Goal: Information Seeking & Learning: Learn about a topic

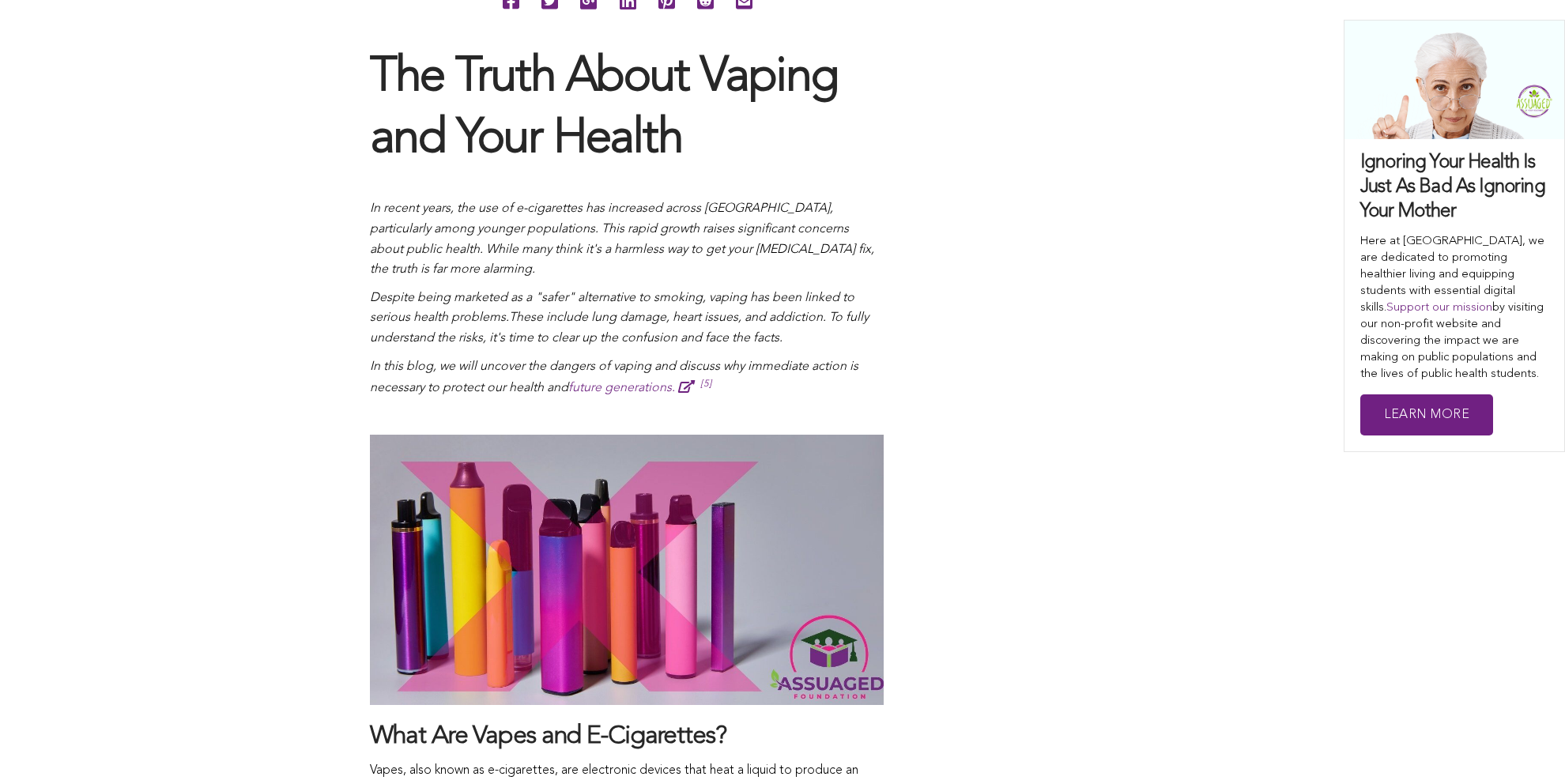
scroll to position [949, 0]
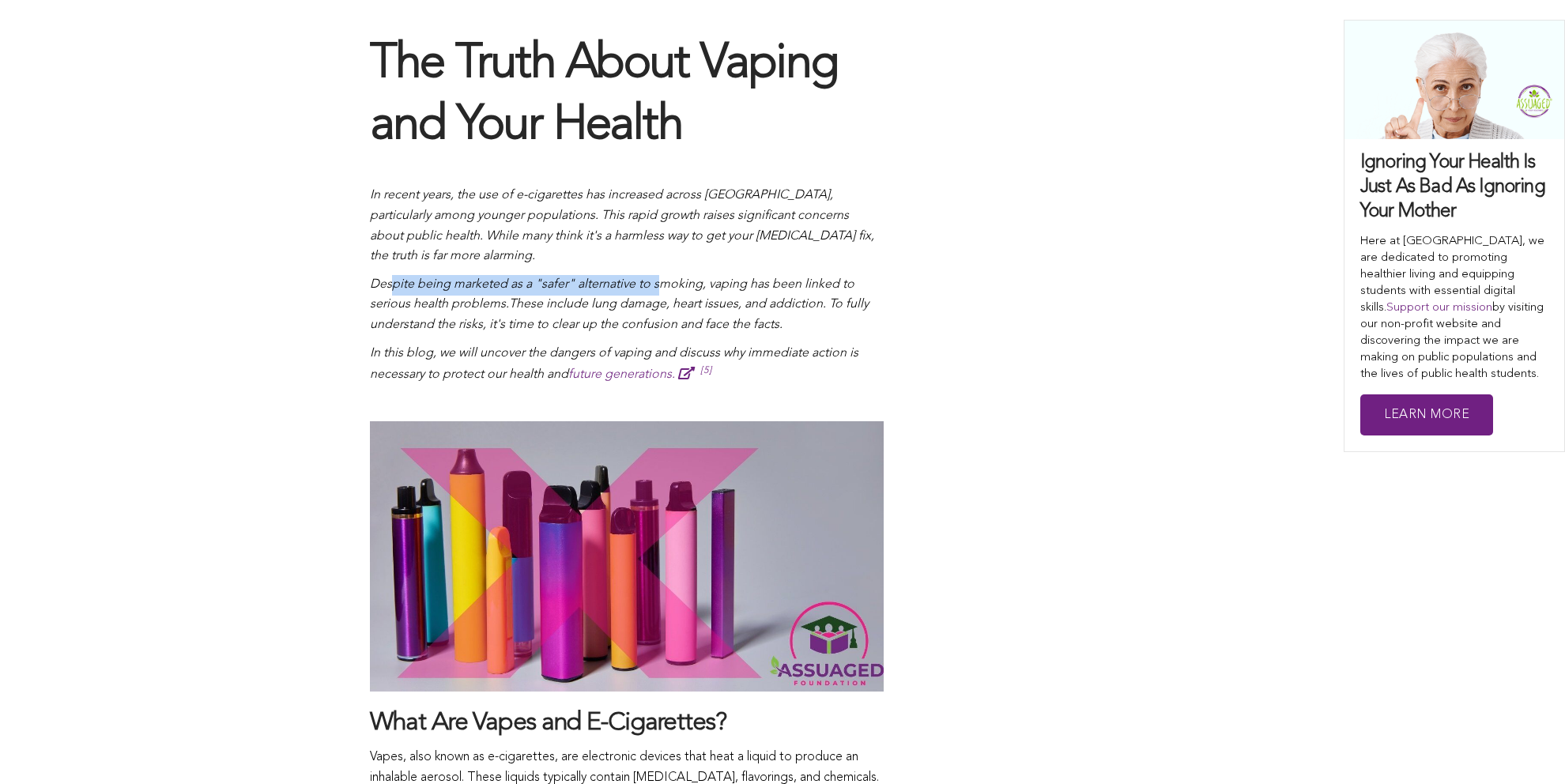
drag, startPoint x: 424, startPoint y: 279, endPoint x: 662, endPoint y: 286, distance: 238.1
click at [662, 286] on span "Despite being marketed as a "safer" alternative to smoking, vaping has been lin…" at bounding box center [612, 295] width 485 height 33
click at [762, 293] on p "Despite being marketed as a "safer" alternative to smoking, vaping has been lin…" at bounding box center [627, 305] width 513 height 60
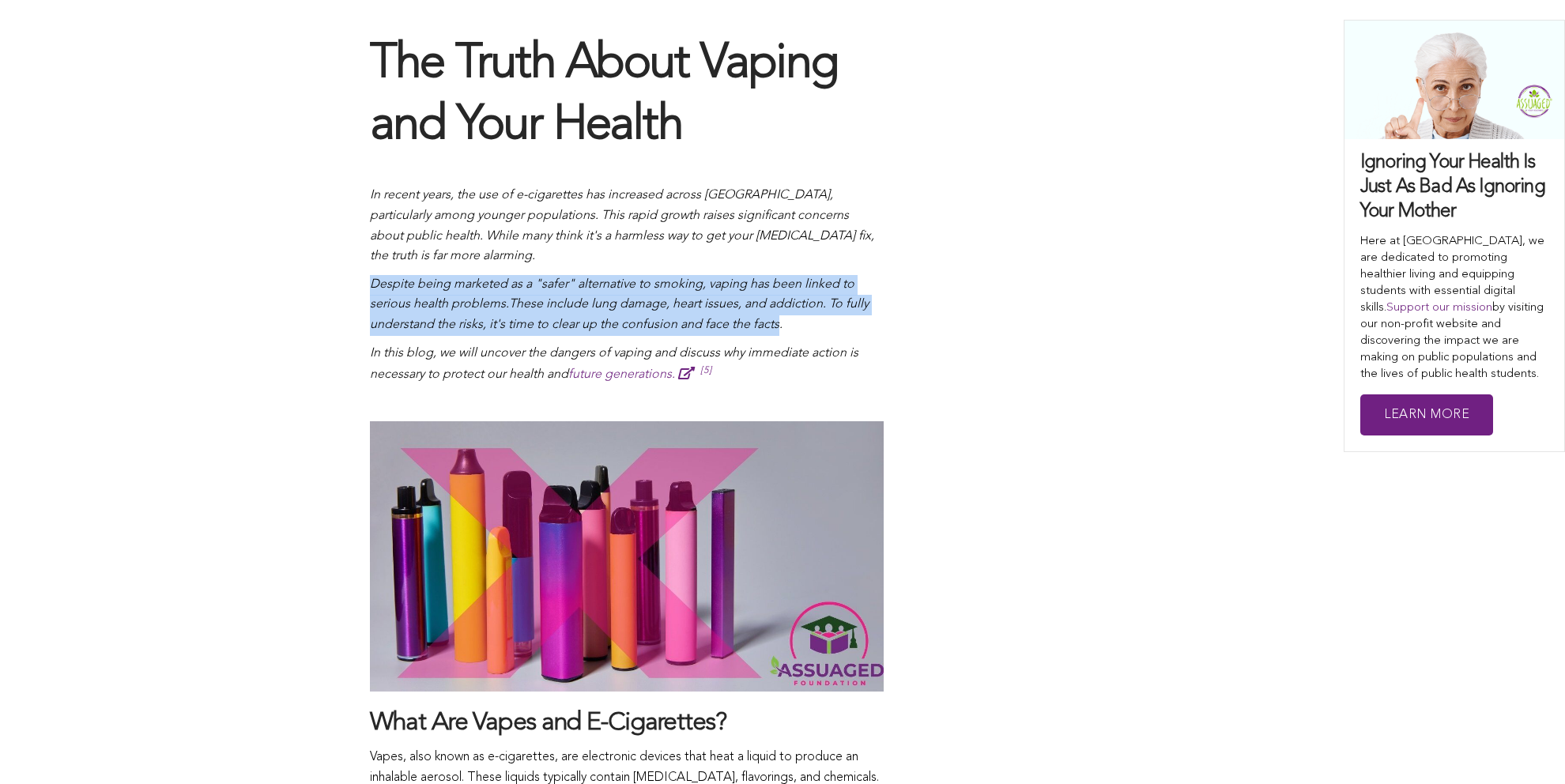
drag, startPoint x: 369, startPoint y: 282, endPoint x: 780, endPoint y: 331, distance: 413.9
click at [780, 331] on p "Despite being marketed as a "safer" alternative to smoking, vaping has been lin…" at bounding box center [627, 305] width 513 height 60
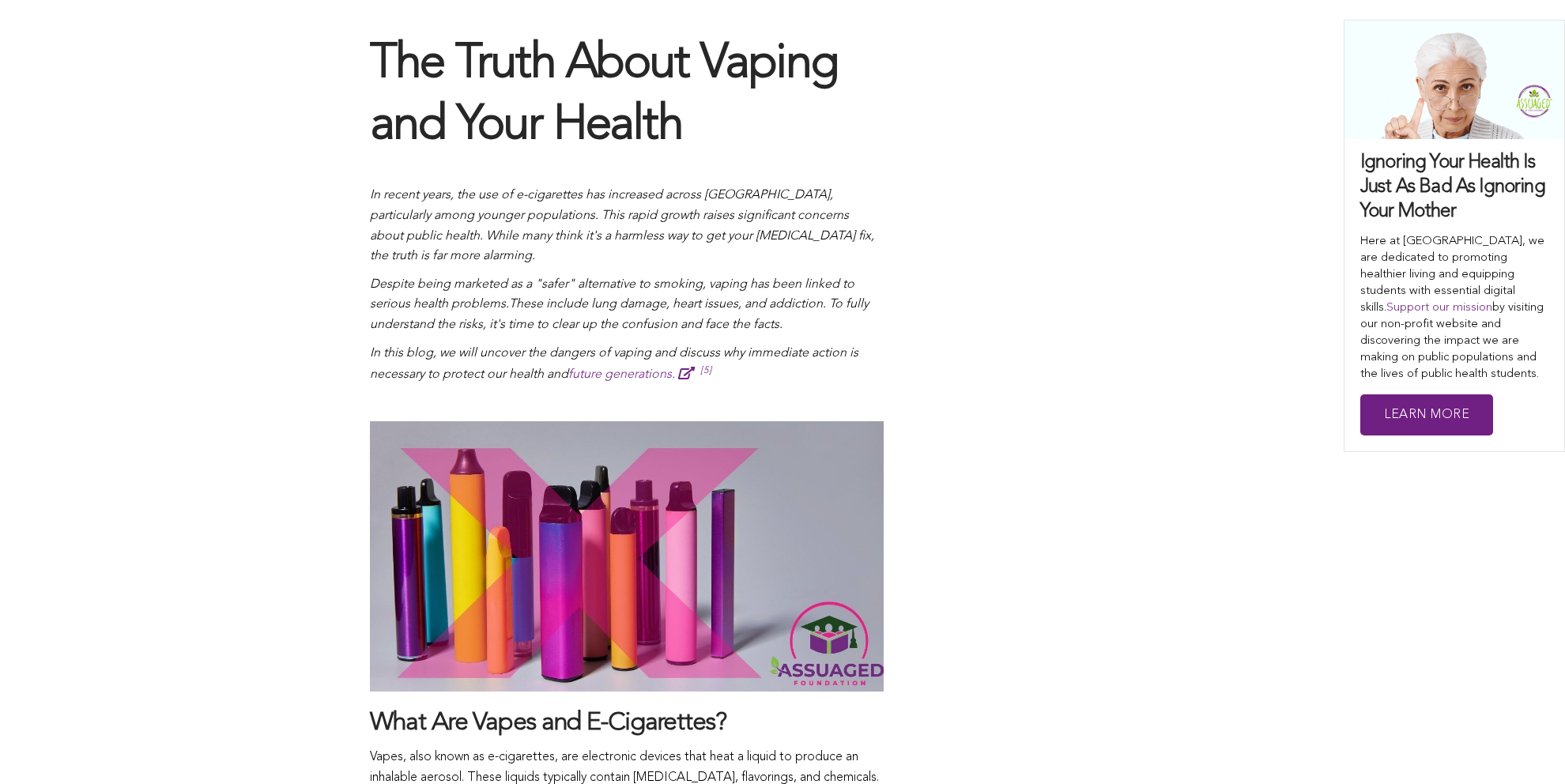
click at [690, 393] on p at bounding box center [627, 403] width 513 height 20
drag, startPoint x: 371, startPoint y: 350, endPoint x: 853, endPoint y: 354, distance: 482.0
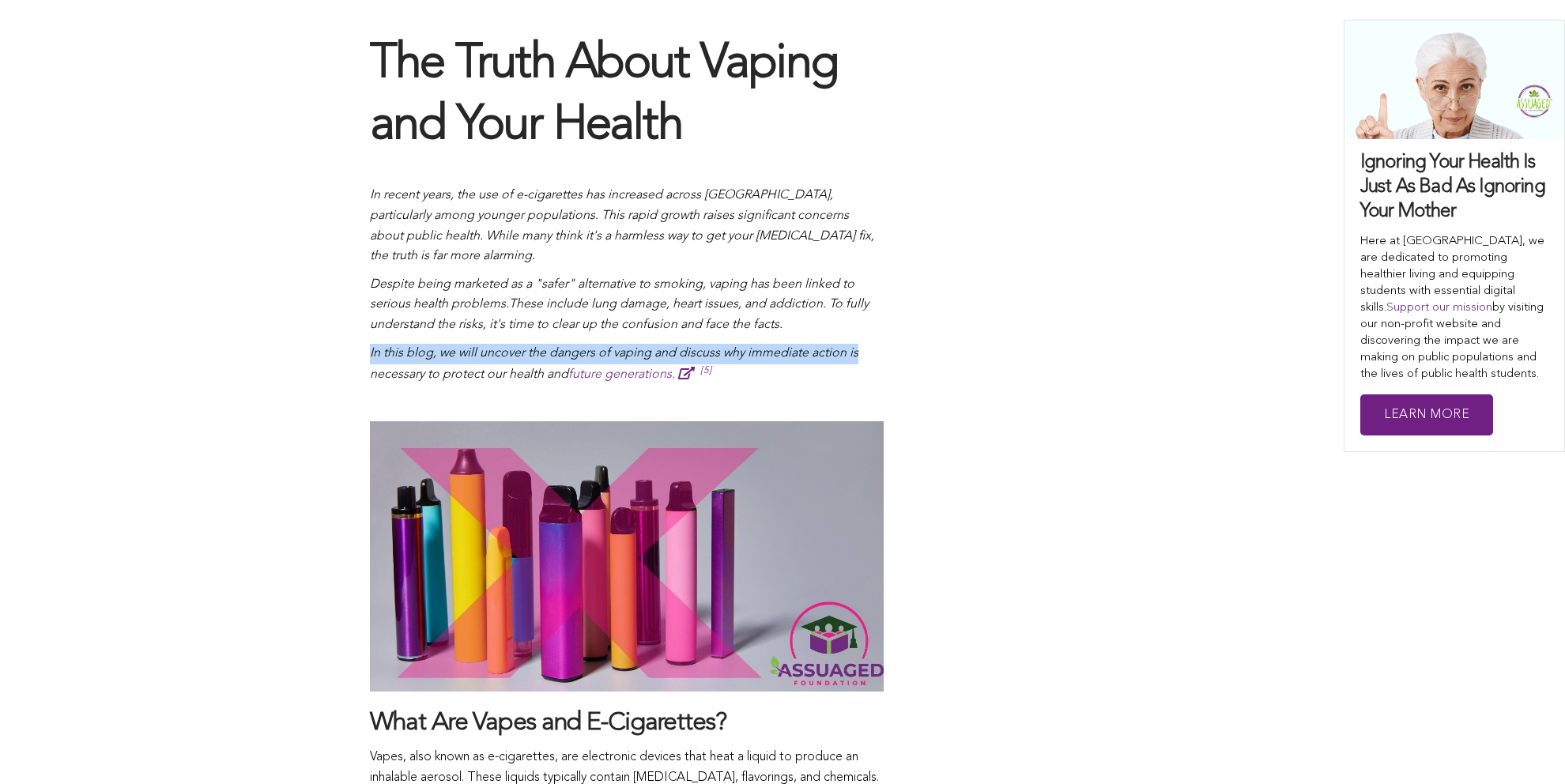
click at [853, 354] on span "In this blog, we will uncover the dangers of vaping and discuss why immediate a…" at bounding box center [614, 364] width 489 height 35
click at [825, 380] on p "In this blog, we will uncover the dangers of vaping and discuss why immediate a…" at bounding box center [627, 364] width 513 height 42
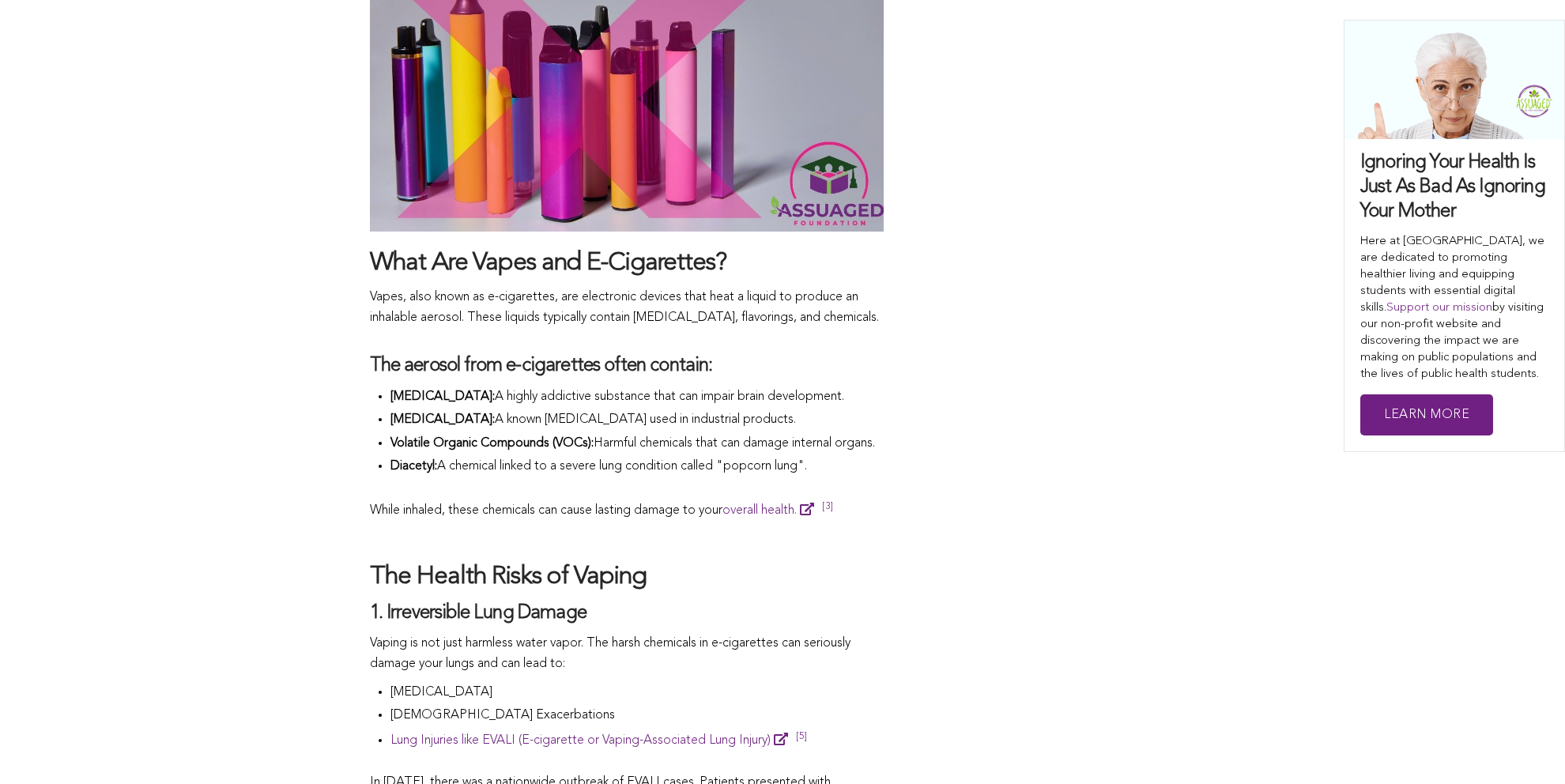
scroll to position [1423, 0]
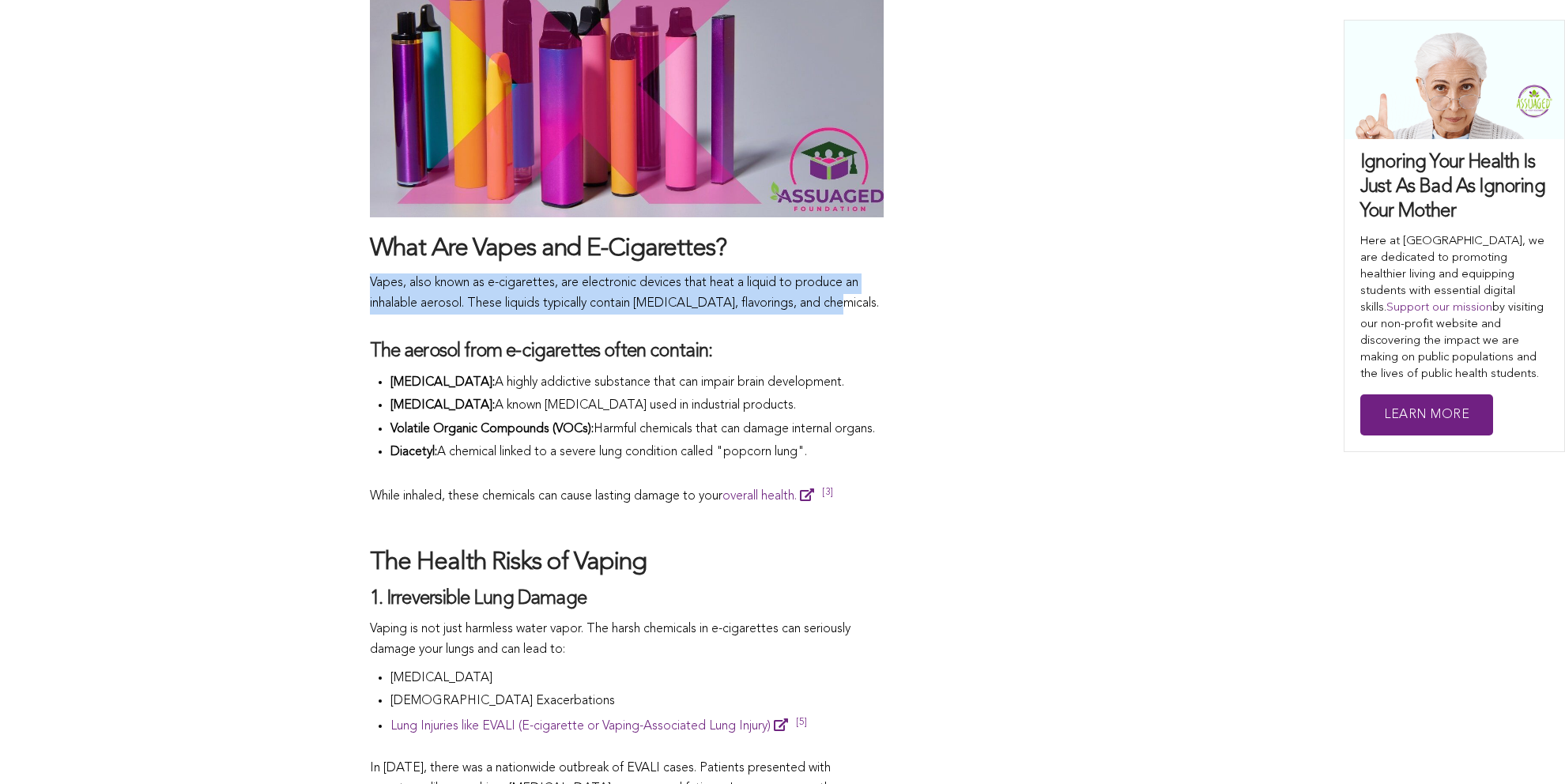
drag, startPoint x: 381, startPoint y: 282, endPoint x: 832, endPoint y: 311, distance: 451.9
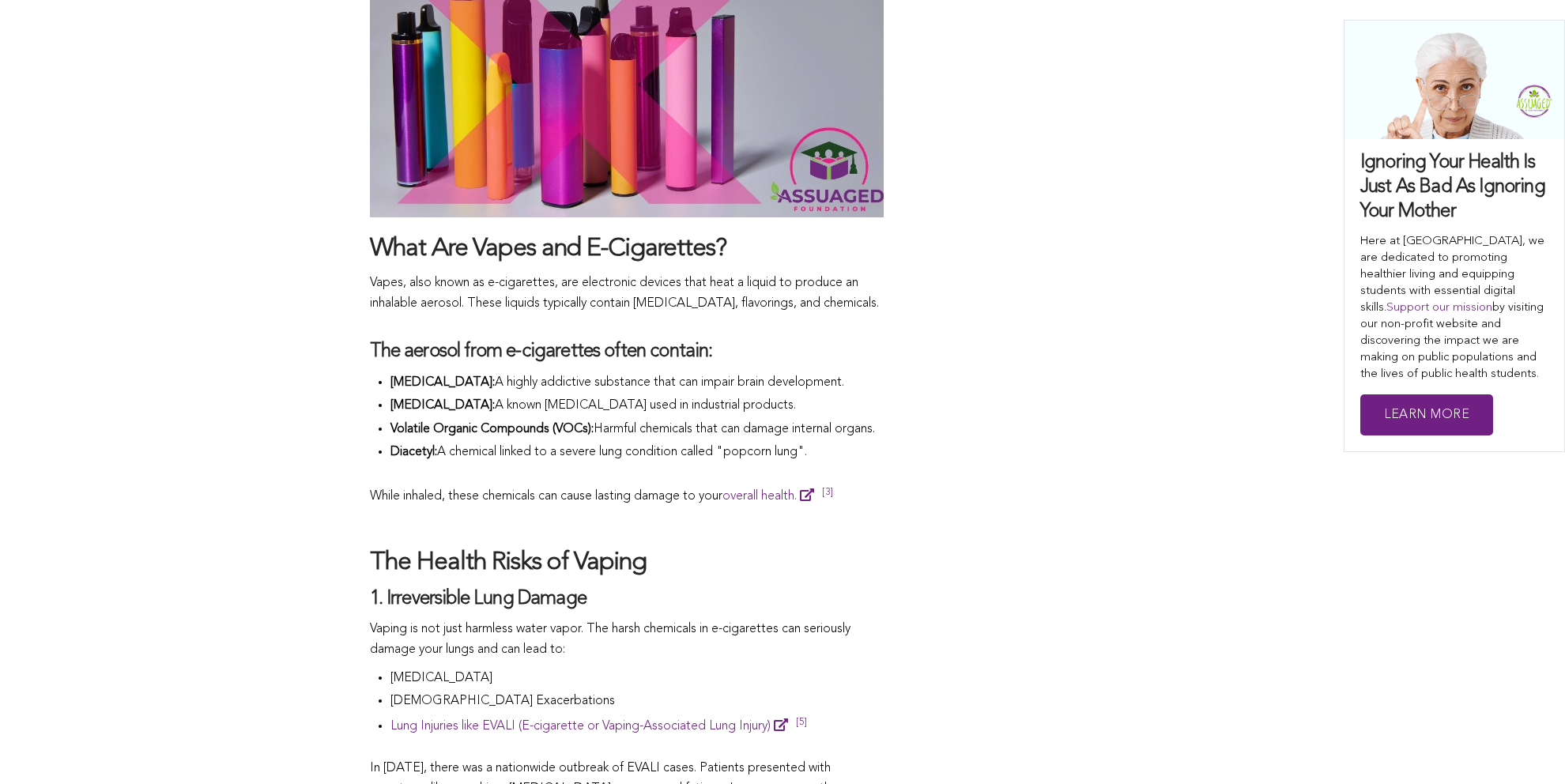
click at [783, 343] on h4 "The aerosol from e-cigarettes often contain:" at bounding box center [627, 352] width 513 height 25
drag, startPoint x: 396, startPoint y: 374, endPoint x: 442, endPoint y: 385, distance: 47.3
click at [443, 384] on li "[MEDICAL_DATA]: A highly addictive substance that can impair brain development." at bounding box center [637, 385] width 493 height 24
drag, startPoint x: 385, startPoint y: 402, endPoint x: 471, endPoint y: 403, distance: 86.0
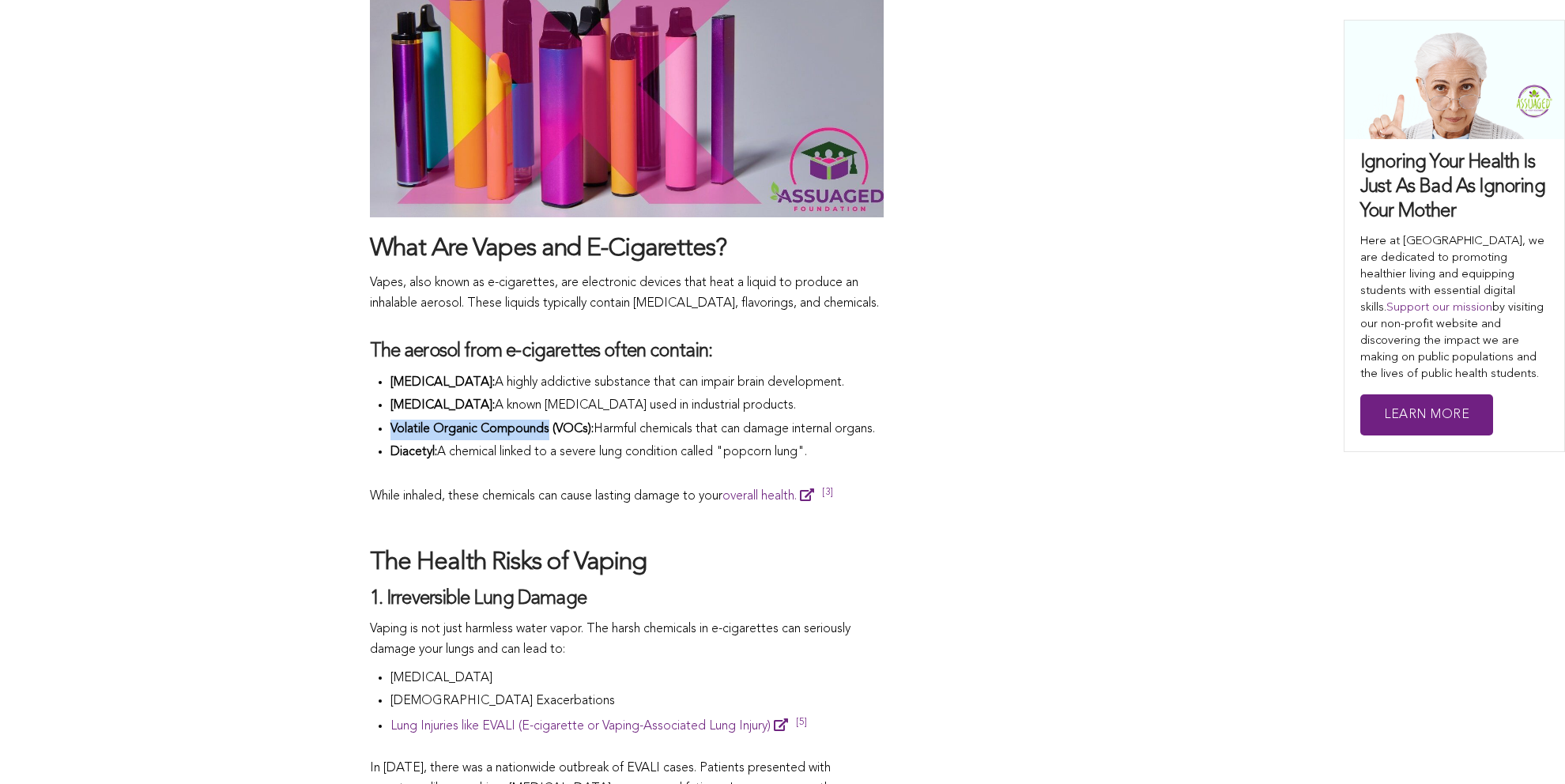
drag, startPoint x: 392, startPoint y: 422, endPoint x: 551, endPoint y: 424, distance: 159.0
click at [551, 424] on span "Volatile Organic Compounds (VOCs):" at bounding box center [492, 429] width 203 height 12
click at [432, 458] on span "Diacetyl:" at bounding box center [414, 452] width 46 height 12
drag, startPoint x: 393, startPoint y: 470, endPoint x: 441, endPoint y: 470, distance: 48.0
click at [437, 458] on span "Diacetyl:" at bounding box center [414, 452] width 46 height 12
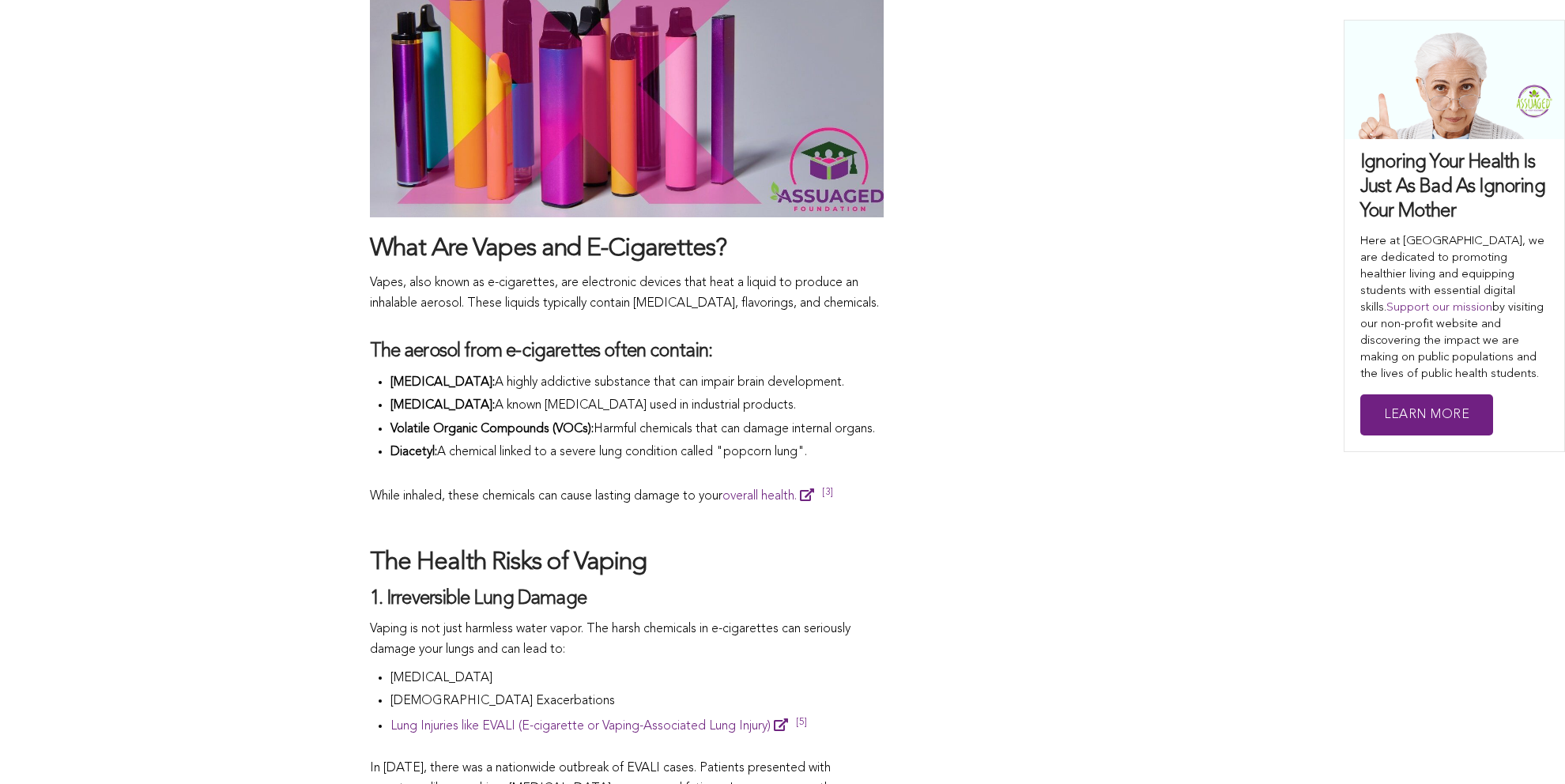
click at [506, 443] on li "Volatile Organic Compounds (VOCs): Harmful chemicals that can damage internal o…" at bounding box center [637, 431] width 493 height 24
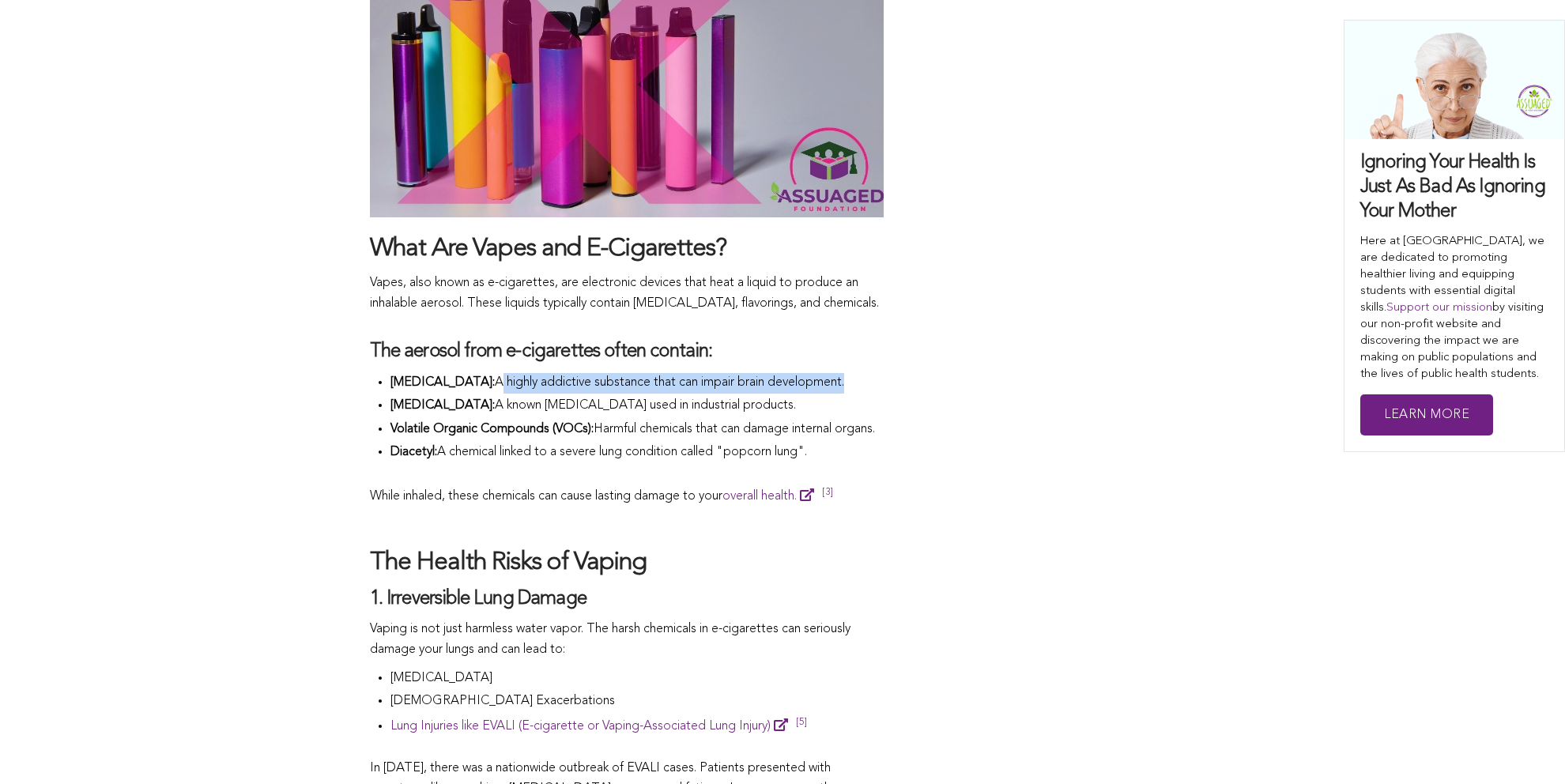
drag, startPoint x: 444, startPoint y: 378, endPoint x: 802, endPoint y: 386, distance: 358.1
click at [802, 386] on span "A highly addictive substance that can impair brain development." at bounding box center [669, 382] width 350 height 12
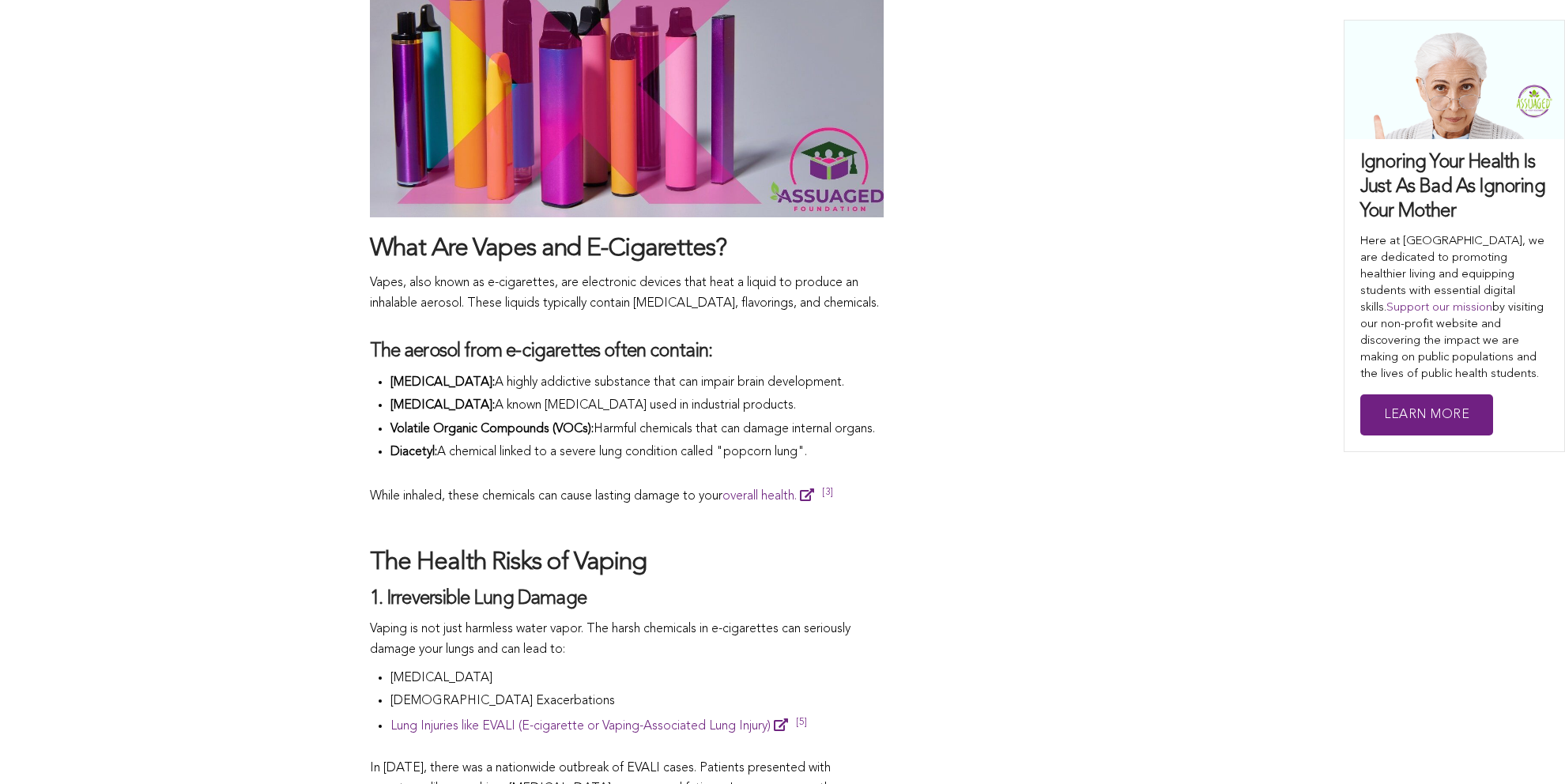
click at [455, 408] on span "[MEDICAL_DATA]:" at bounding box center [443, 406] width 104 height 12
drag, startPoint x: 481, startPoint y: 401, endPoint x: 755, endPoint y: 404, distance: 274.0
click at [755, 404] on li "[MEDICAL_DATA]: A known [MEDICAL_DATA] used in industrial products." at bounding box center [637, 407] width 493 height 24
click at [670, 427] on span "Harmful chemicals that can damage internal organs." at bounding box center [734, 429] width 281 height 12
drag, startPoint x: 471, startPoint y: 400, endPoint x: 389, endPoint y: 399, distance: 82.0
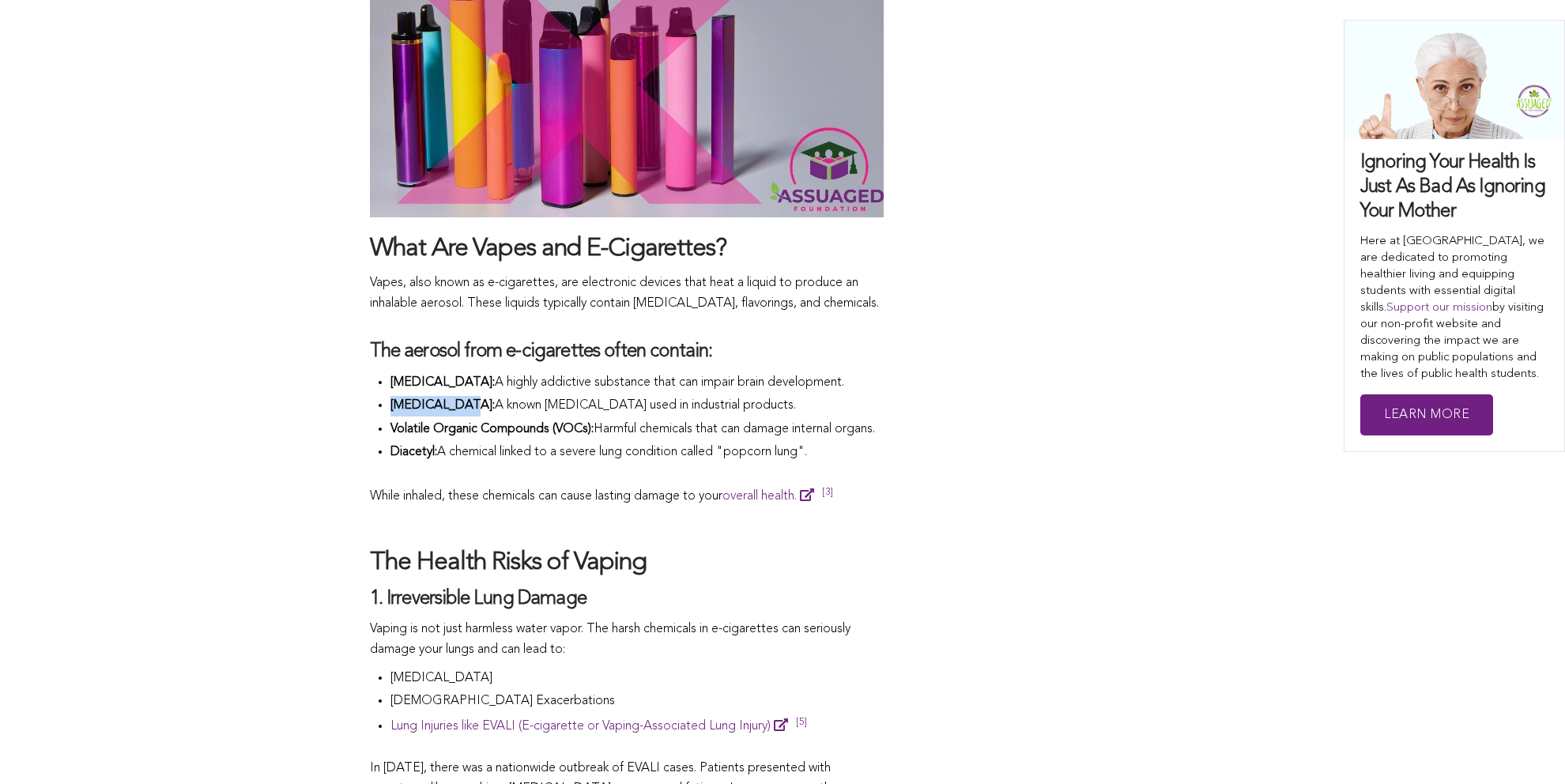
click at [634, 427] on span "Harmful chemicals that can damage internal organs." at bounding box center [734, 429] width 281 height 12
drag, startPoint x: 393, startPoint y: 400, endPoint x: 470, endPoint y: 402, distance: 77.0
click at [470, 402] on span "[MEDICAL_DATA]:" at bounding box center [443, 406] width 104 height 12
click at [470, 426] on span "Volatile Organic Compounds (VOCs):" at bounding box center [492, 429] width 203 height 12
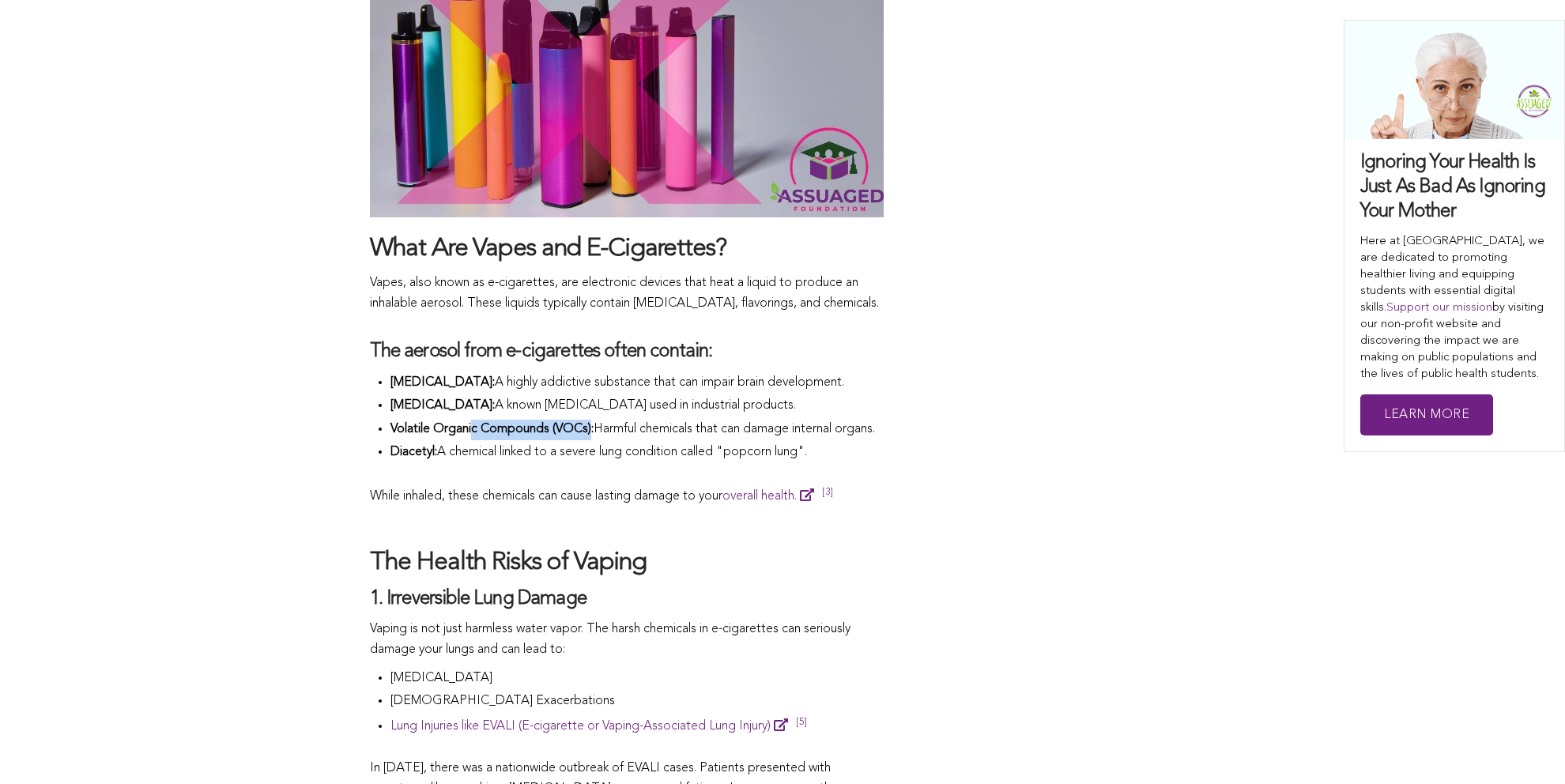
drag, startPoint x: 483, startPoint y: 424, endPoint x: 611, endPoint y: 419, distance: 128.1
click at [605, 420] on li "Volatile Organic Compounds (VOCs): Harmful chemicals that can damage internal o…" at bounding box center [637, 431] width 493 height 24
click at [627, 431] on span "Harmful chemicals that can damage internal organs." at bounding box center [734, 429] width 281 height 12
drag, startPoint x: 681, startPoint y: 428, endPoint x: 633, endPoint y: 443, distance: 50.3
click at [633, 443] on li "Volatile Organic Compounds (VOCs): Harmful chemicals that can damage internal o…" at bounding box center [637, 431] width 493 height 24
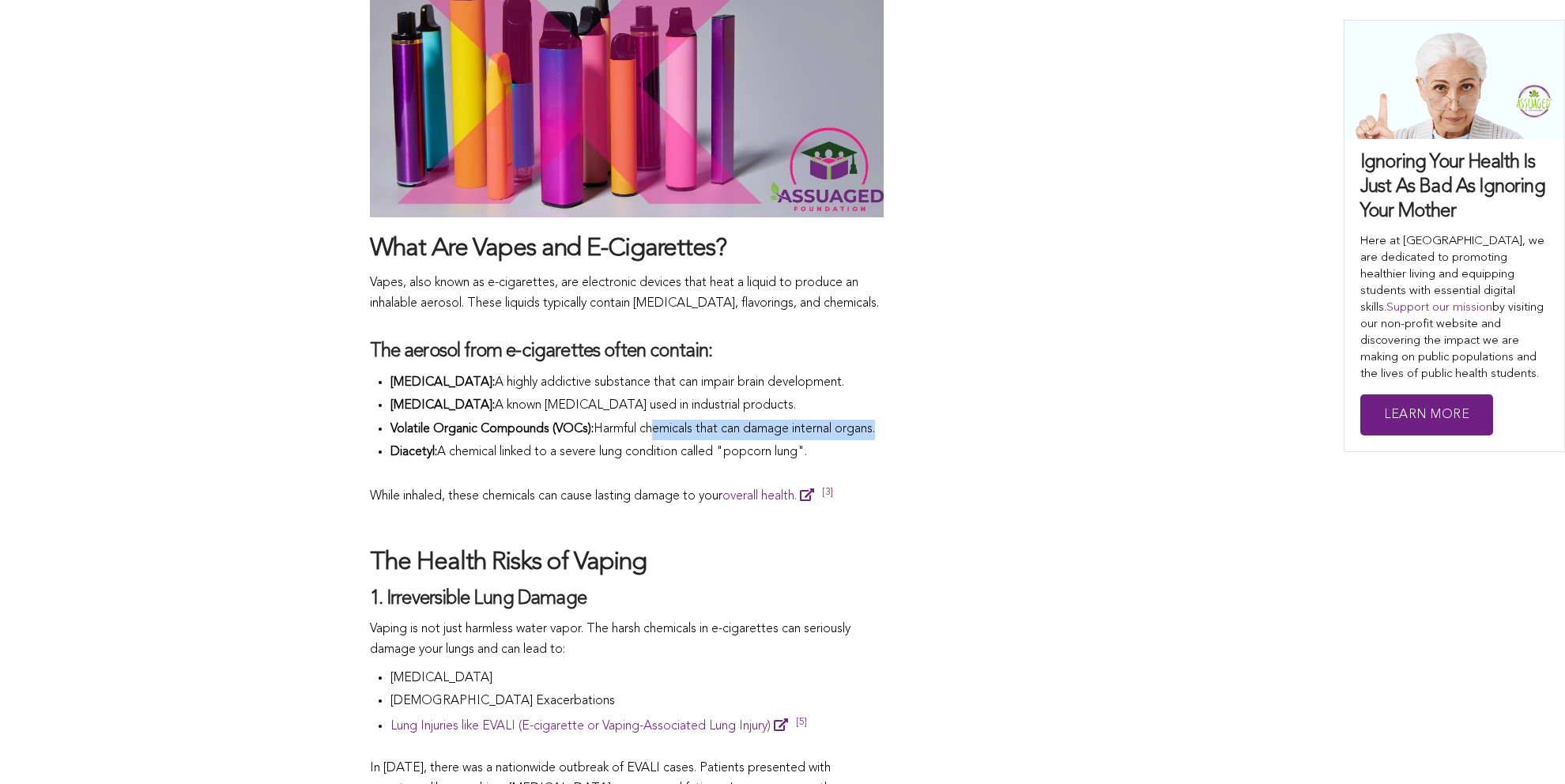
click at [611, 443] on li "Volatile Organic Compounds (VOCs): Harmful chemicals that can damage internal o…" at bounding box center [637, 431] width 493 height 24
drag, startPoint x: 451, startPoint y: 470, endPoint x: 730, endPoint y: 473, distance: 279.0
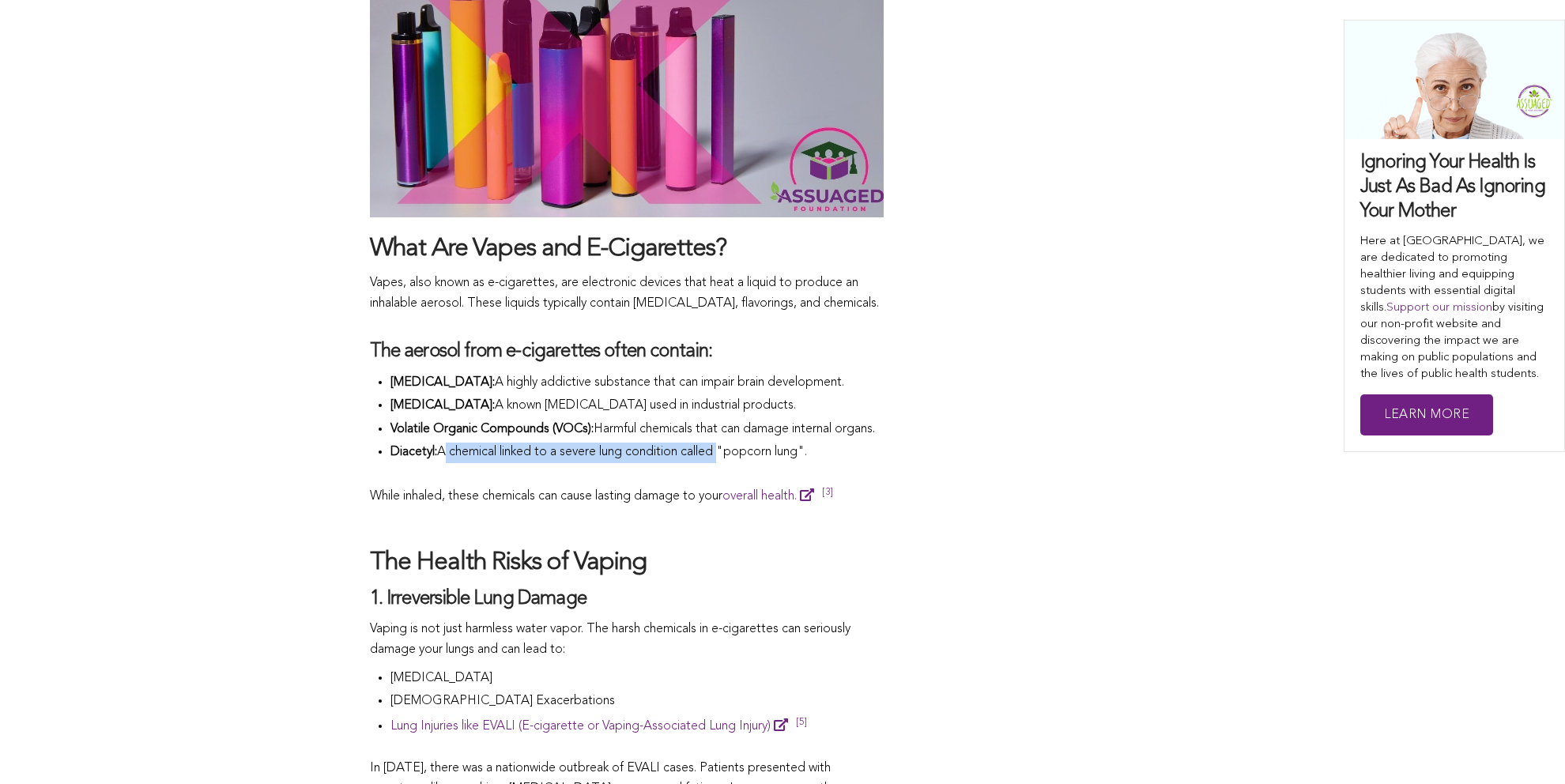
click at [730, 458] on span "A chemical linked to a severe lung condition called "popcorn lung"." at bounding box center [622, 452] width 370 height 12
drag, startPoint x: 734, startPoint y: 470, endPoint x: 821, endPoint y: 475, distance: 87.1
click at [807, 458] on span "A chemical linked to a severe lung condition called "popcorn lung"." at bounding box center [622, 452] width 370 height 12
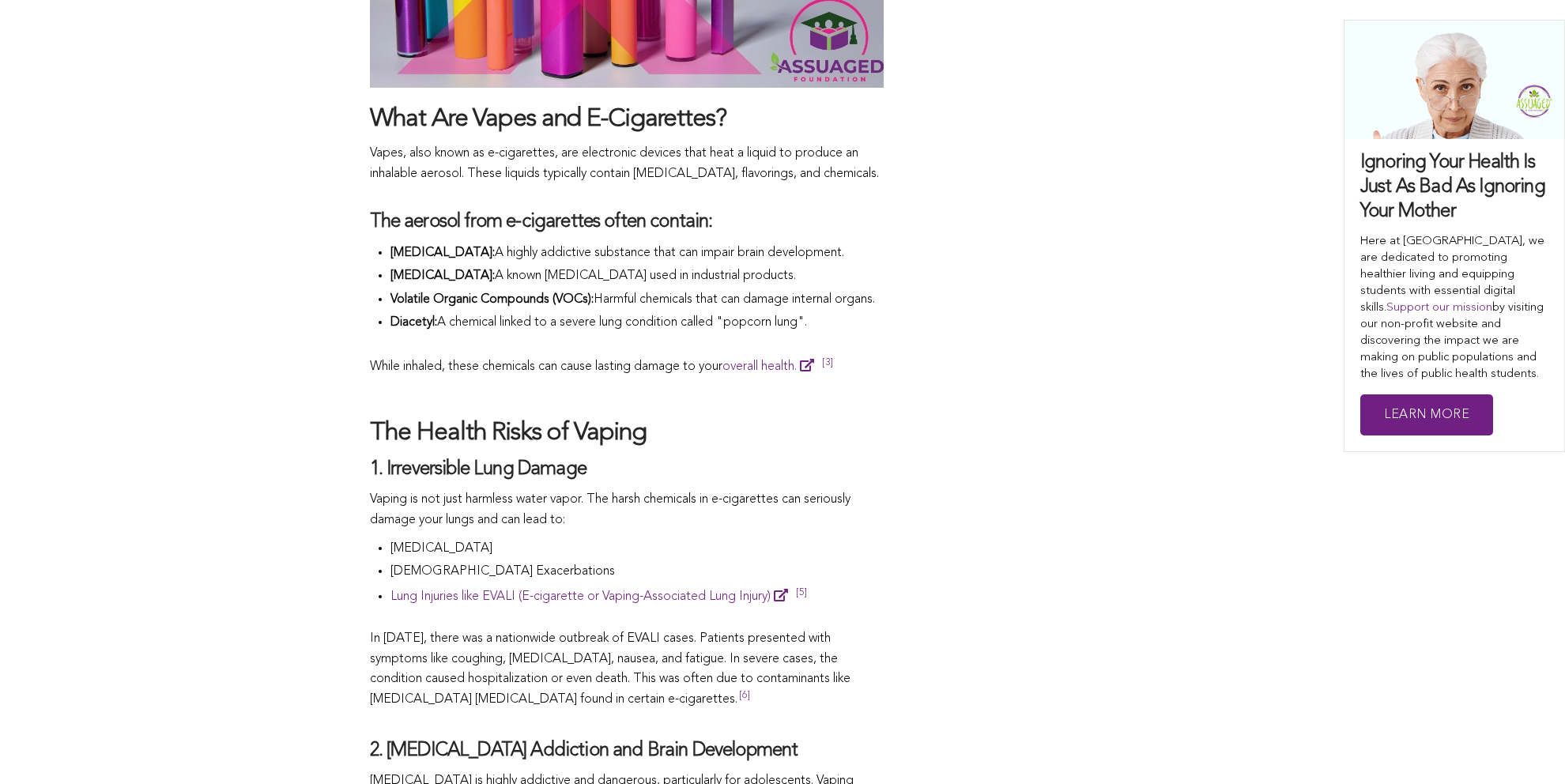
scroll to position [1580, 0]
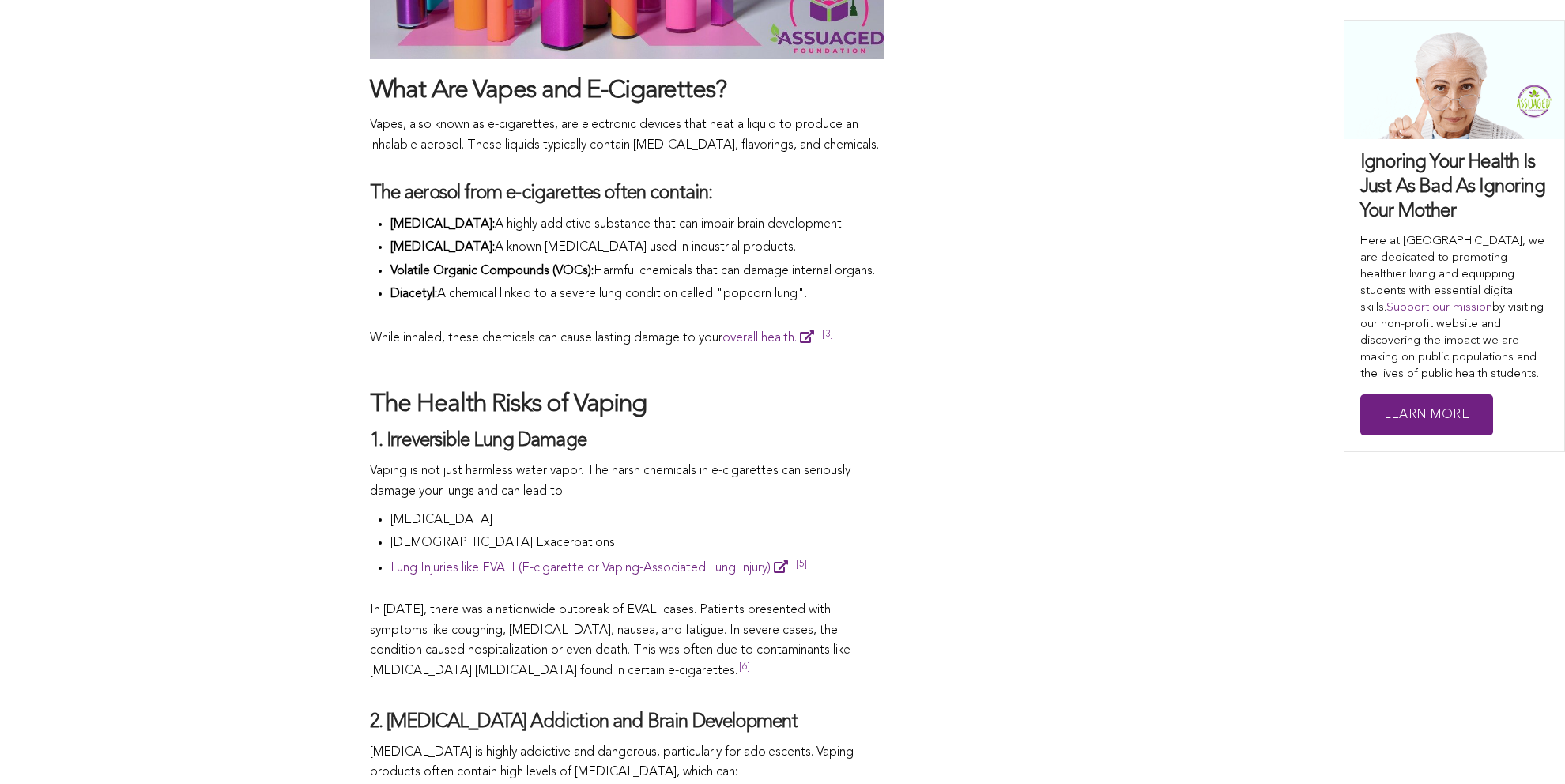
click at [687, 481] on span "Vaping is not just harmless water vapor. The harsh chemicals in e-cigarettes ca…" at bounding box center [610, 482] width 481 height 33
drag, startPoint x: 477, startPoint y: 406, endPoint x: 651, endPoint y: 414, distance: 174.2
click at [651, 414] on h2 "The Health Risks of Vaping" at bounding box center [627, 406] width 513 height 33
click at [667, 422] on h2 "The Health Risks of Vaping" at bounding box center [627, 406] width 513 height 33
drag, startPoint x: 382, startPoint y: 456, endPoint x: 598, endPoint y: 465, distance: 216.2
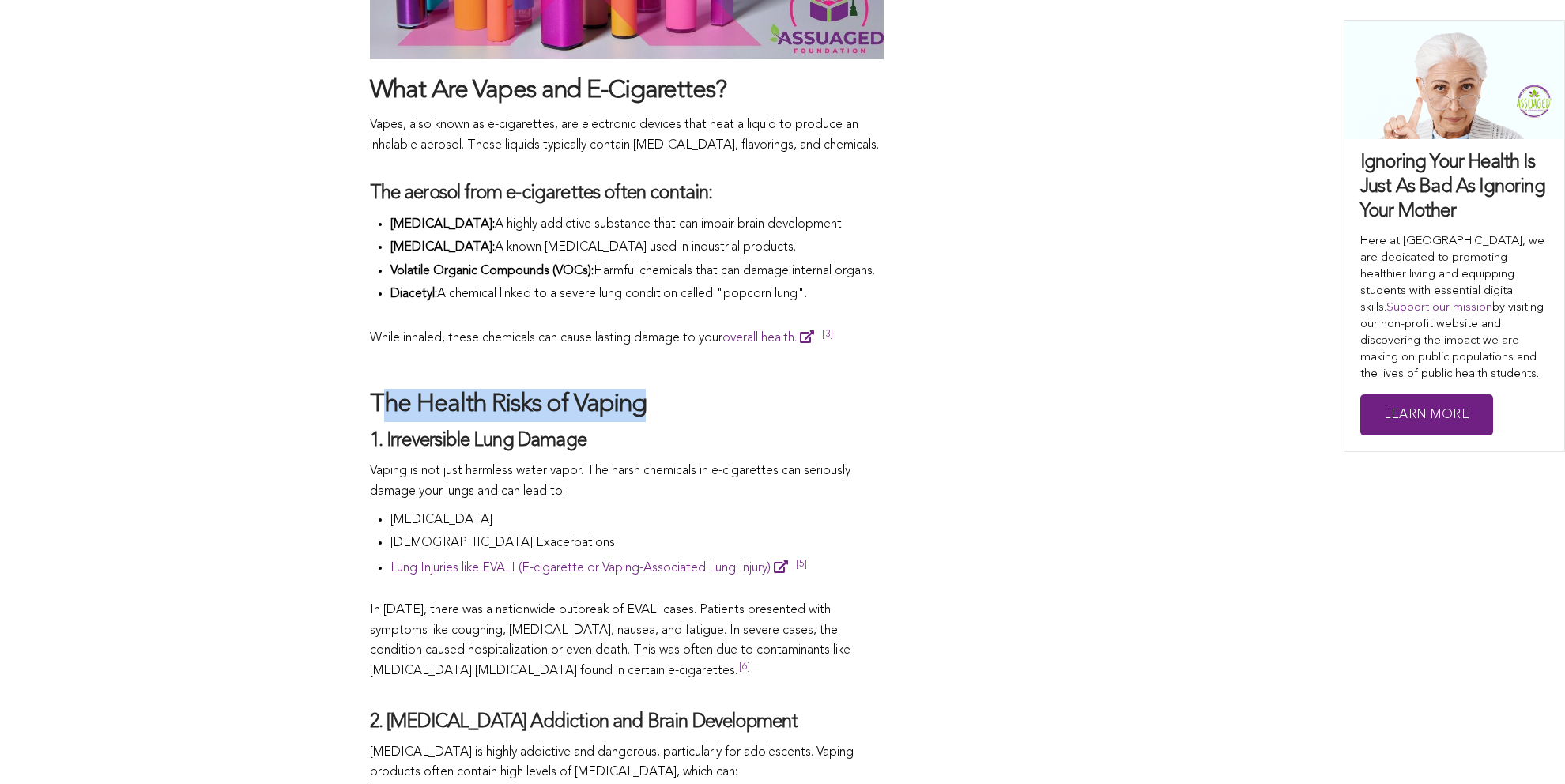
click at [598, 454] on h4 "1. Irreversible Lung Damage" at bounding box center [627, 441] width 513 height 25
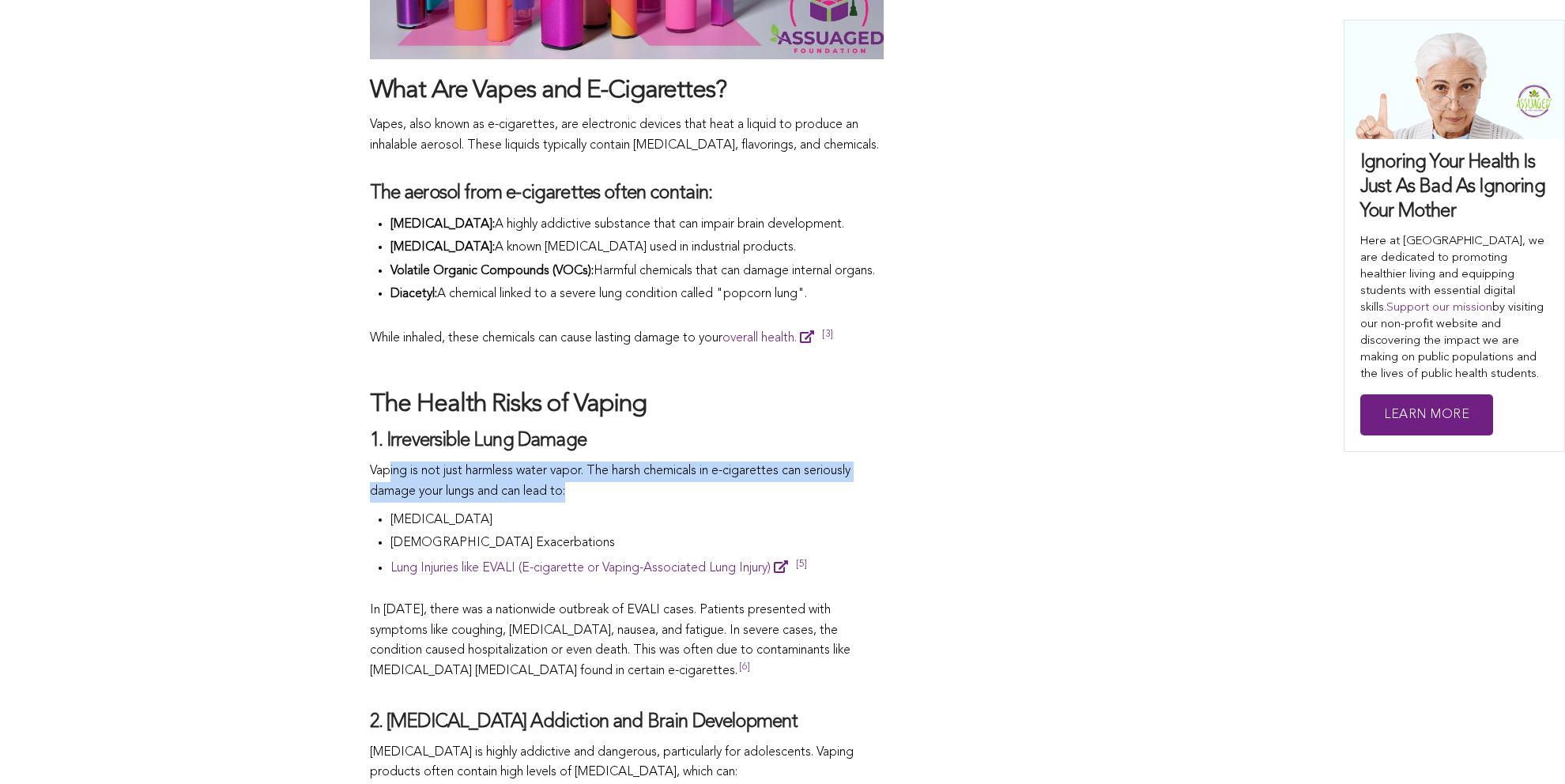
drag, startPoint x: 436, startPoint y: 488, endPoint x: 584, endPoint y: 510, distance: 149.6
click at [584, 502] on p "Vaping is not just harmless water vapor. The harsh chemicals in e-cigarettes ca…" at bounding box center [627, 482] width 513 height 40
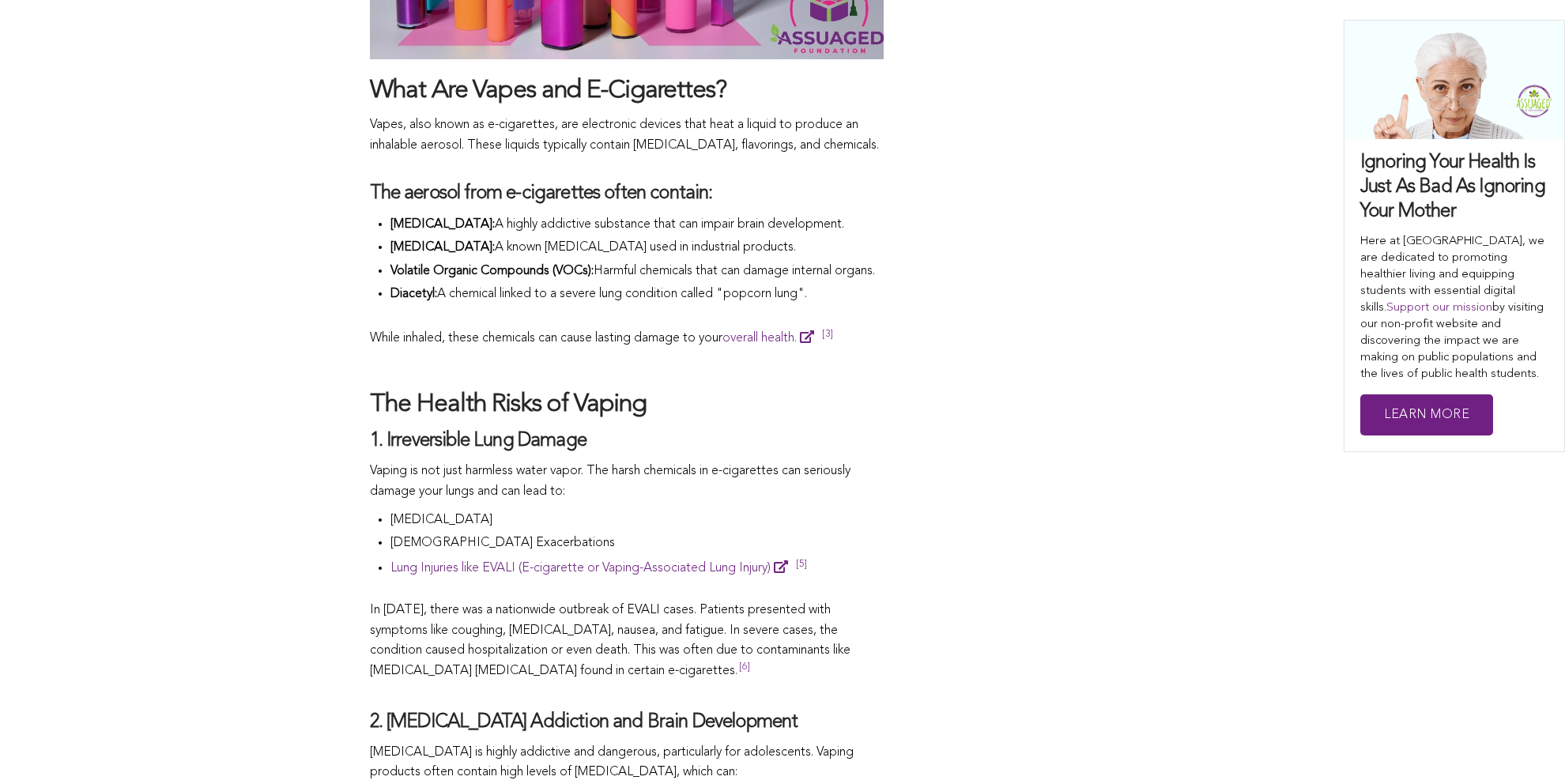
click at [579, 533] on li "[MEDICAL_DATA]" at bounding box center [637, 522] width 493 height 24
drag, startPoint x: 436, startPoint y: 534, endPoint x: 499, endPoint y: 533, distance: 63.0
click at [499, 533] on li "[MEDICAL_DATA]" at bounding box center [637, 522] width 493 height 24
drag, startPoint x: 394, startPoint y: 559, endPoint x: 529, endPoint y: 561, distance: 135.0
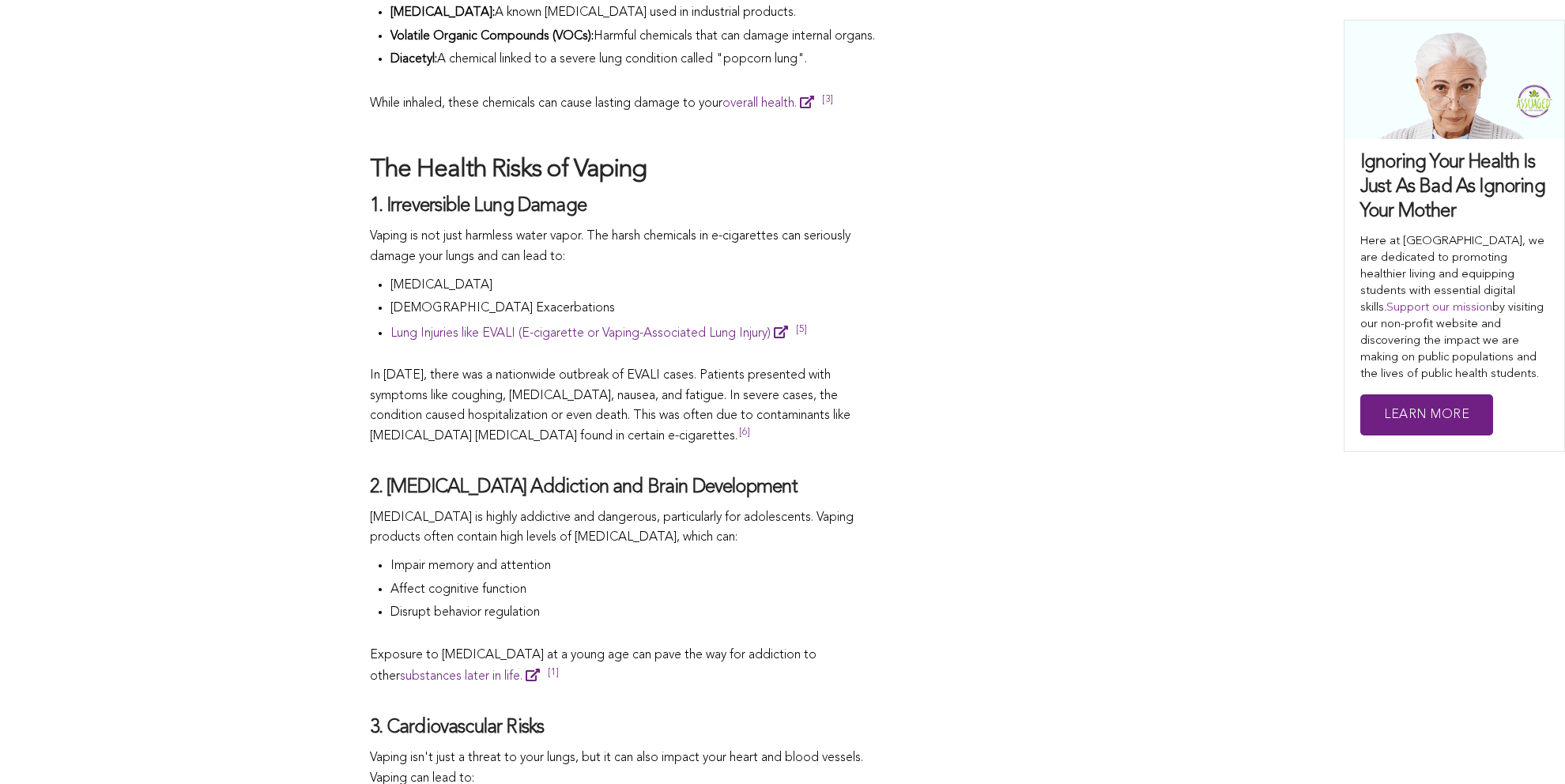
scroll to position [1818, 0]
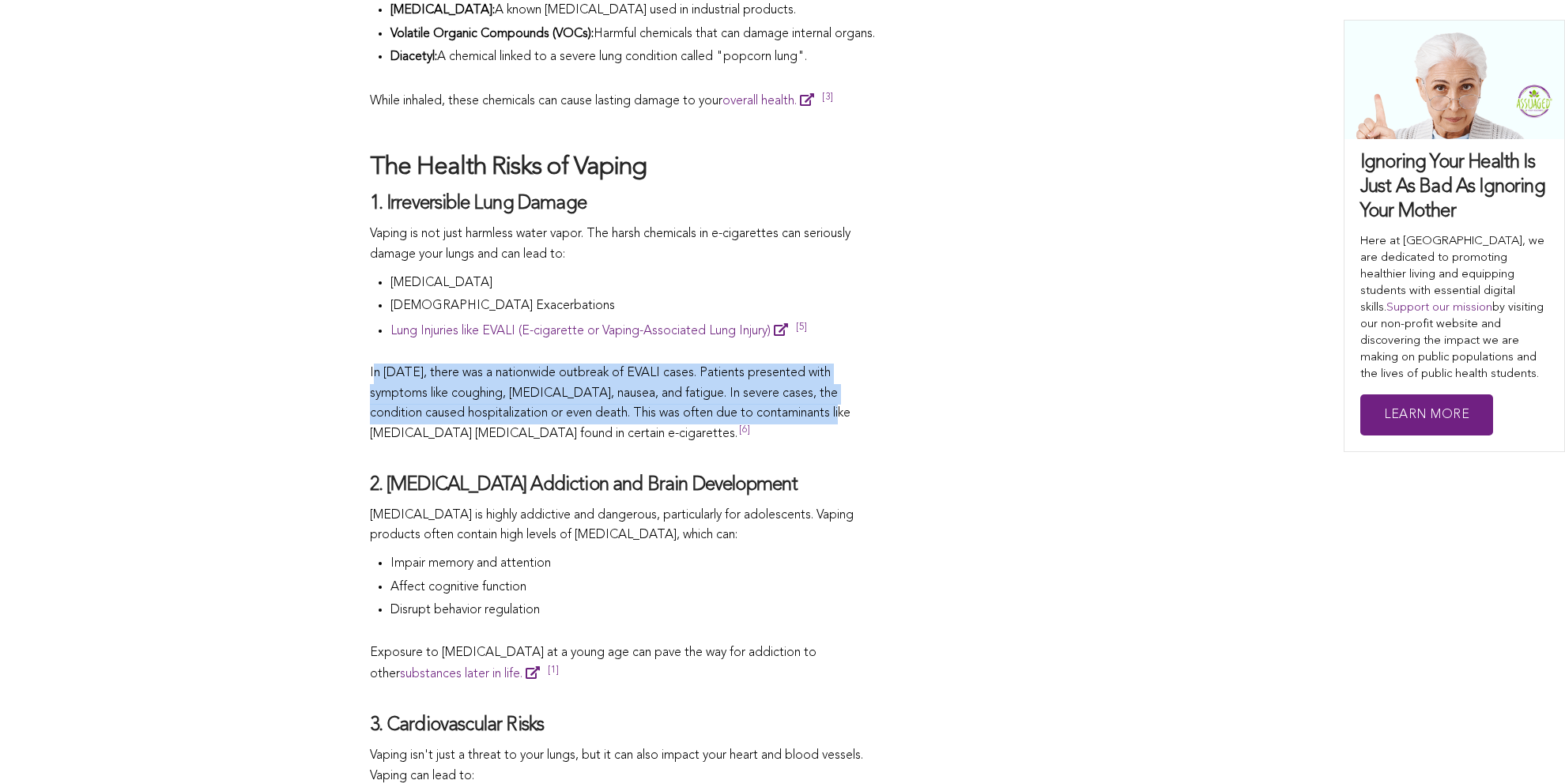
drag, startPoint x: 387, startPoint y: 386, endPoint x: 777, endPoint y: 437, distance: 393.3
click at [777, 437] on p "In [DATE], there was a nationwide outbreak of EVALI cases. Patients presented w…" at bounding box center [627, 404] width 513 height 81
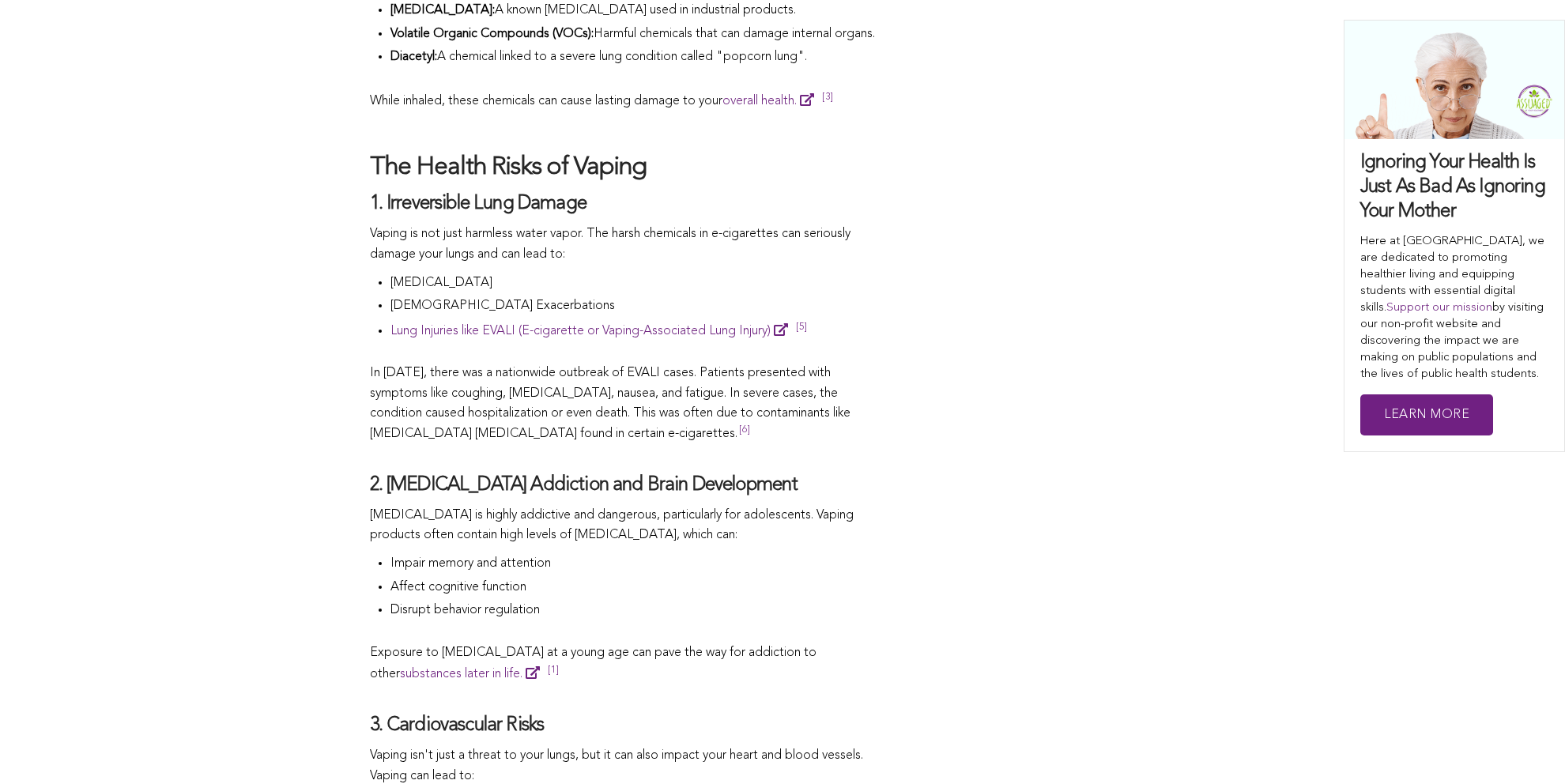
click at [839, 435] on p "In [DATE], there was a nationwide outbreak of EVALI cases. Patients presented w…" at bounding box center [627, 404] width 513 height 81
drag, startPoint x: 395, startPoint y: 455, endPoint x: 532, endPoint y: 452, distance: 137.0
click at [532, 441] on span "In [DATE], there was a nationwide outbreak of EVALI cases. Patients presented w…" at bounding box center [610, 404] width 481 height 74
click at [740, 442] on sup "[6]" at bounding box center [746, 434] width 12 height 18
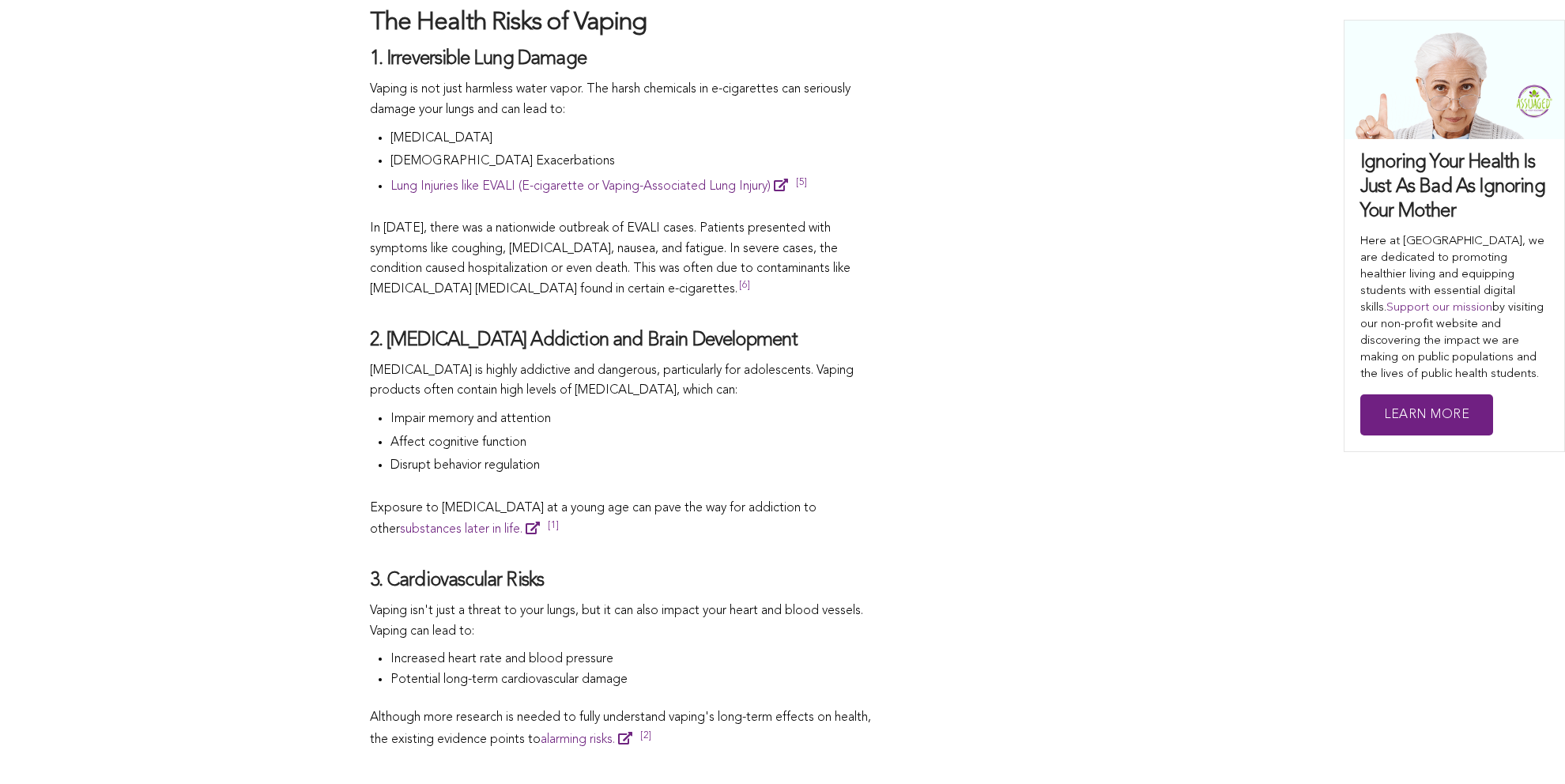
scroll to position [1976, 0]
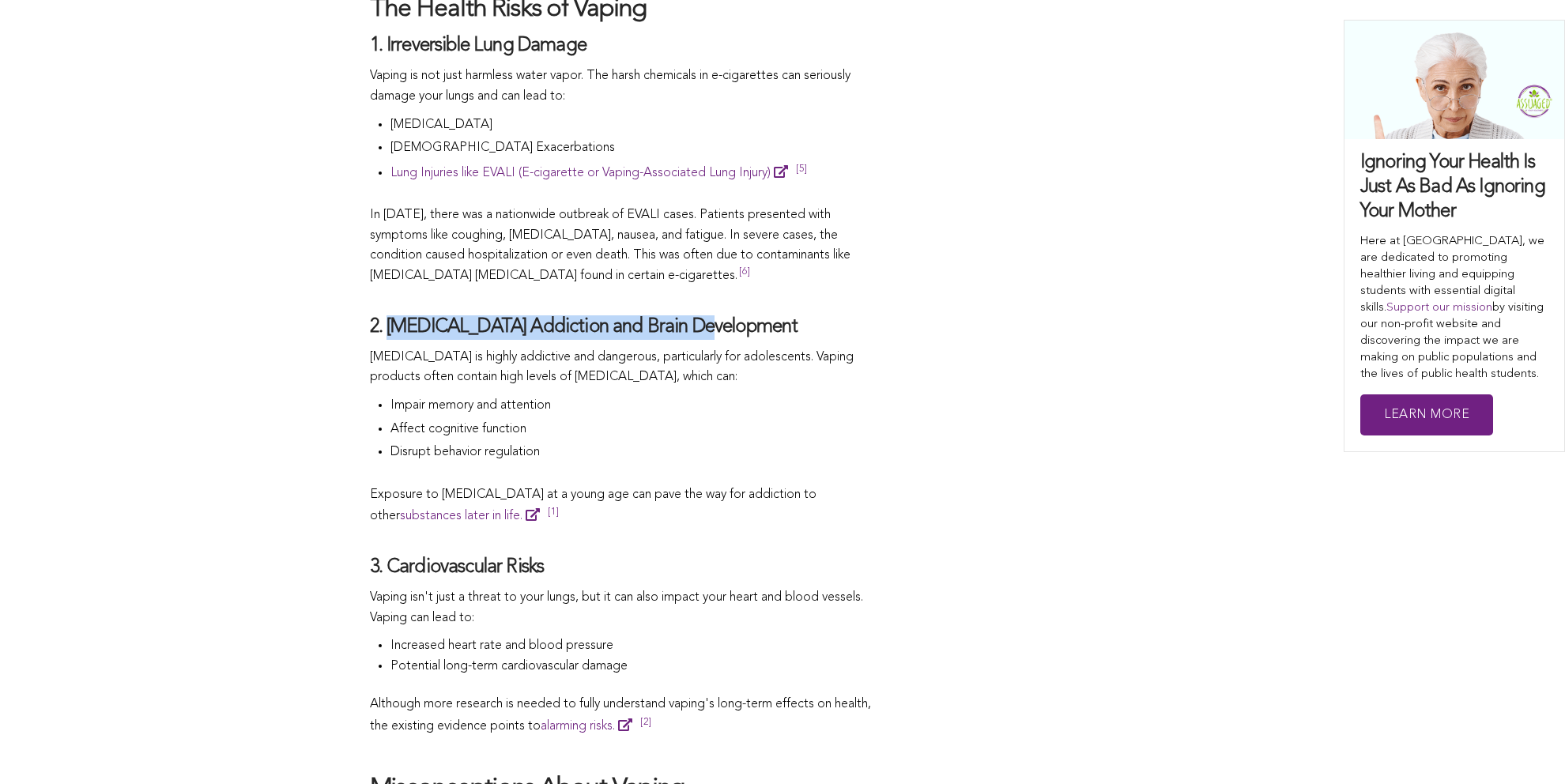
drag, startPoint x: 387, startPoint y: 339, endPoint x: 706, endPoint y: 349, distance: 319.2
click at [695, 340] on h4 "2. [MEDICAL_DATA] Addiction and Brain Development" at bounding box center [627, 328] width 513 height 25
click at [649, 380] on p "[MEDICAL_DATA] is highly addictive and dangerous, particularly for adolescents.…" at bounding box center [627, 368] width 513 height 40
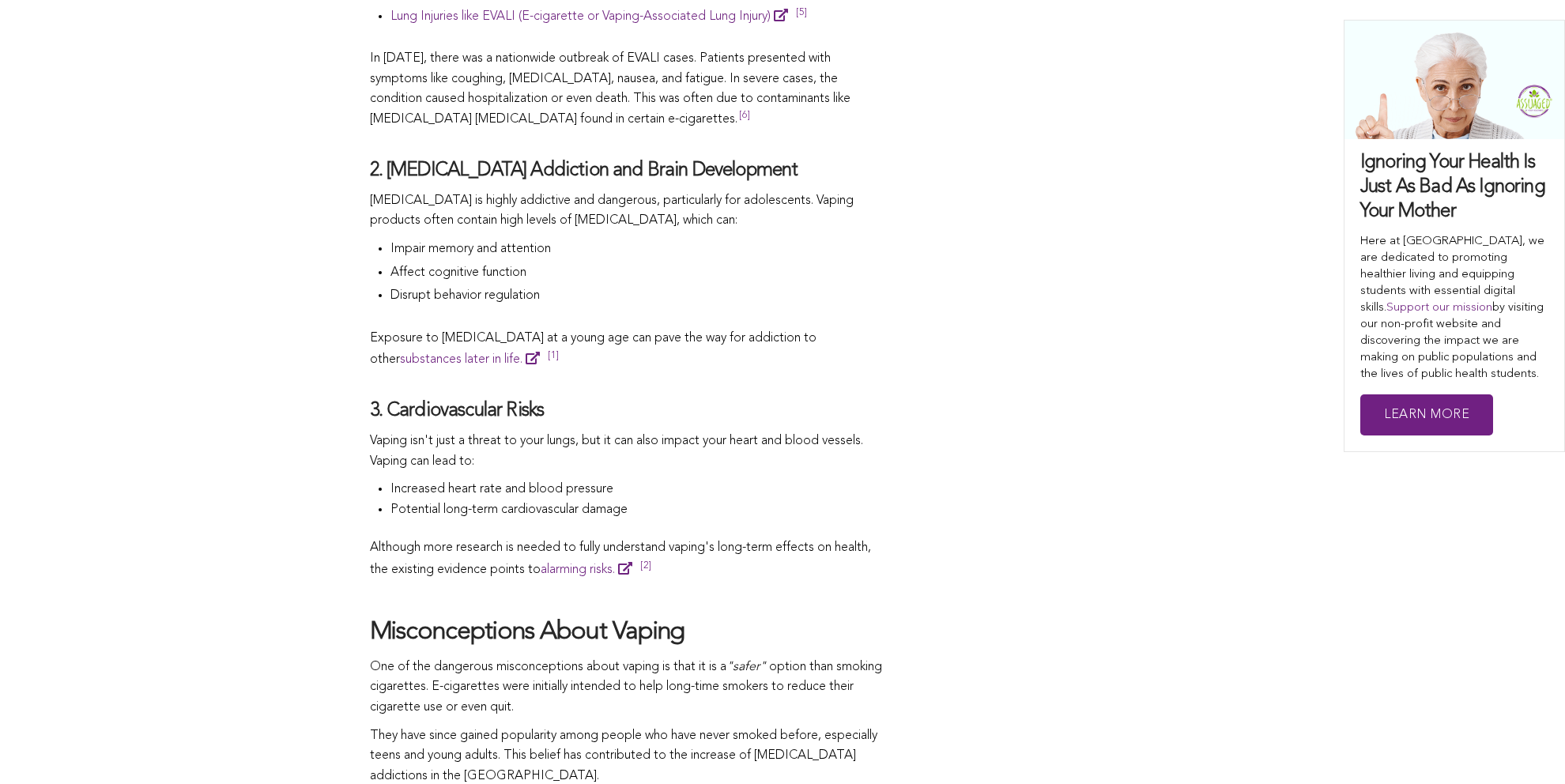
scroll to position [2134, 0]
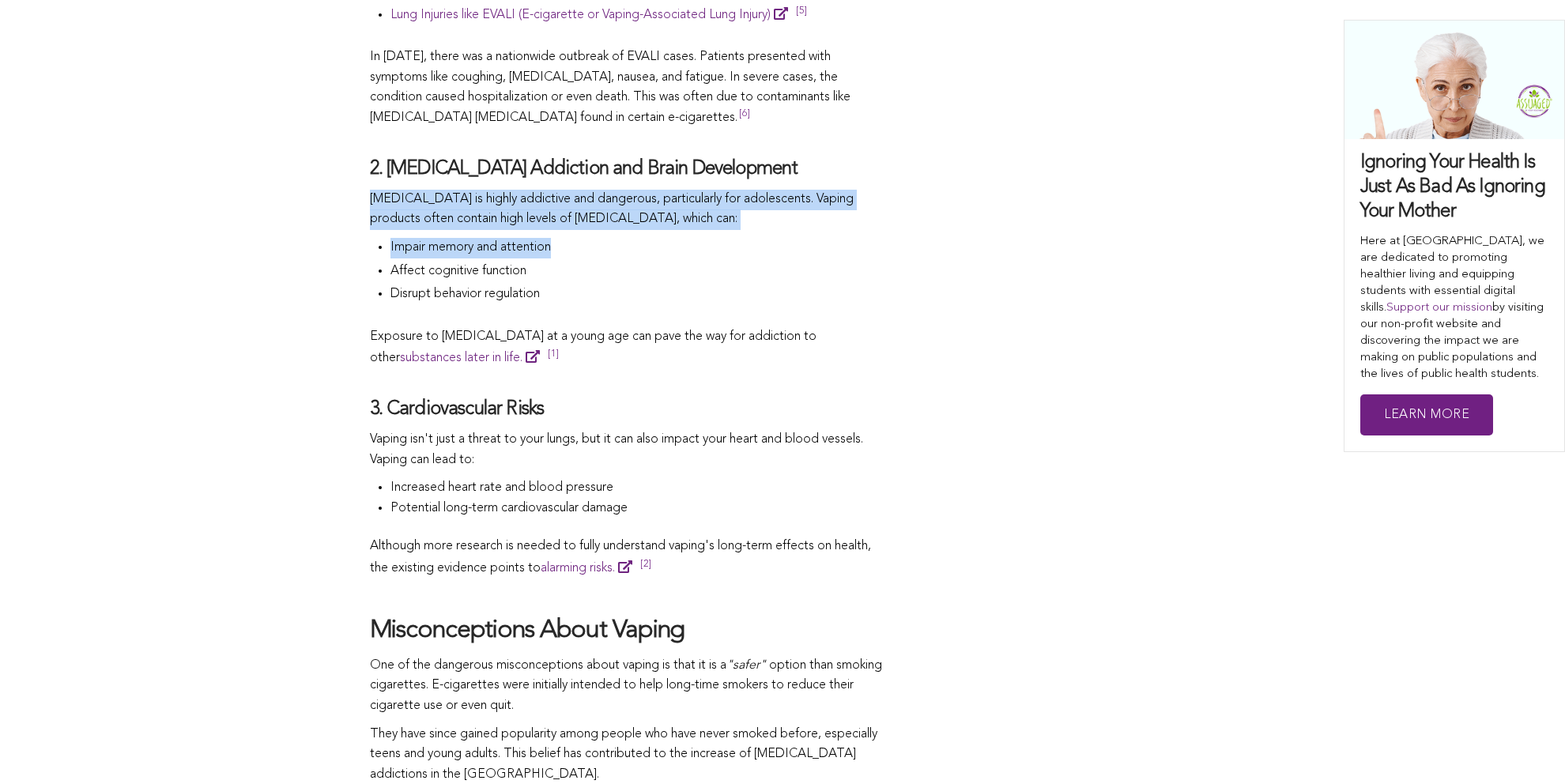
drag, startPoint x: 364, startPoint y: 214, endPoint x: 578, endPoint y: 244, distance: 216.1
click at [578, 244] on div "CONTRIBUTORS [PERSON_NAME] Share this The Truth About Vaping and Your Health In…" at bounding box center [782, 227] width 1565 height 3242
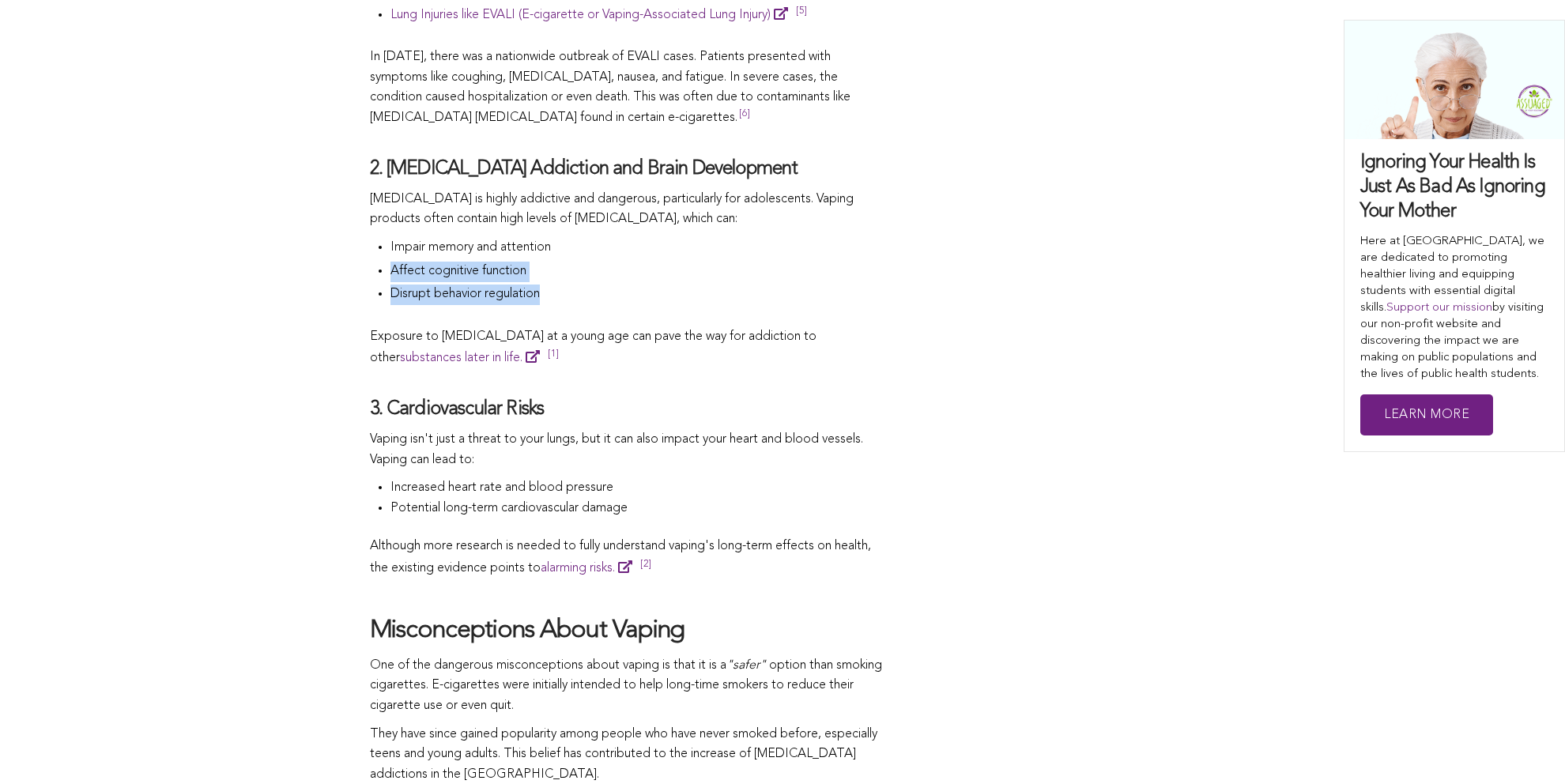
drag, startPoint x: 384, startPoint y: 287, endPoint x: 548, endPoint y: 310, distance: 165.6
click at [548, 310] on span "The Truth About Vaping and Your Health In recent years, the use of e-cigarettes…" at bounding box center [627, 348] width 513 height 3000
click at [558, 308] on li "Disrupt behavio r regulation" at bounding box center [637, 296] width 493 height 24
drag, startPoint x: 387, startPoint y: 419, endPoint x: 439, endPoint y: 421, distance: 52.0
click at [439, 421] on h4 "3. Cardiovascular Risks" at bounding box center [627, 410] width 513 height 25
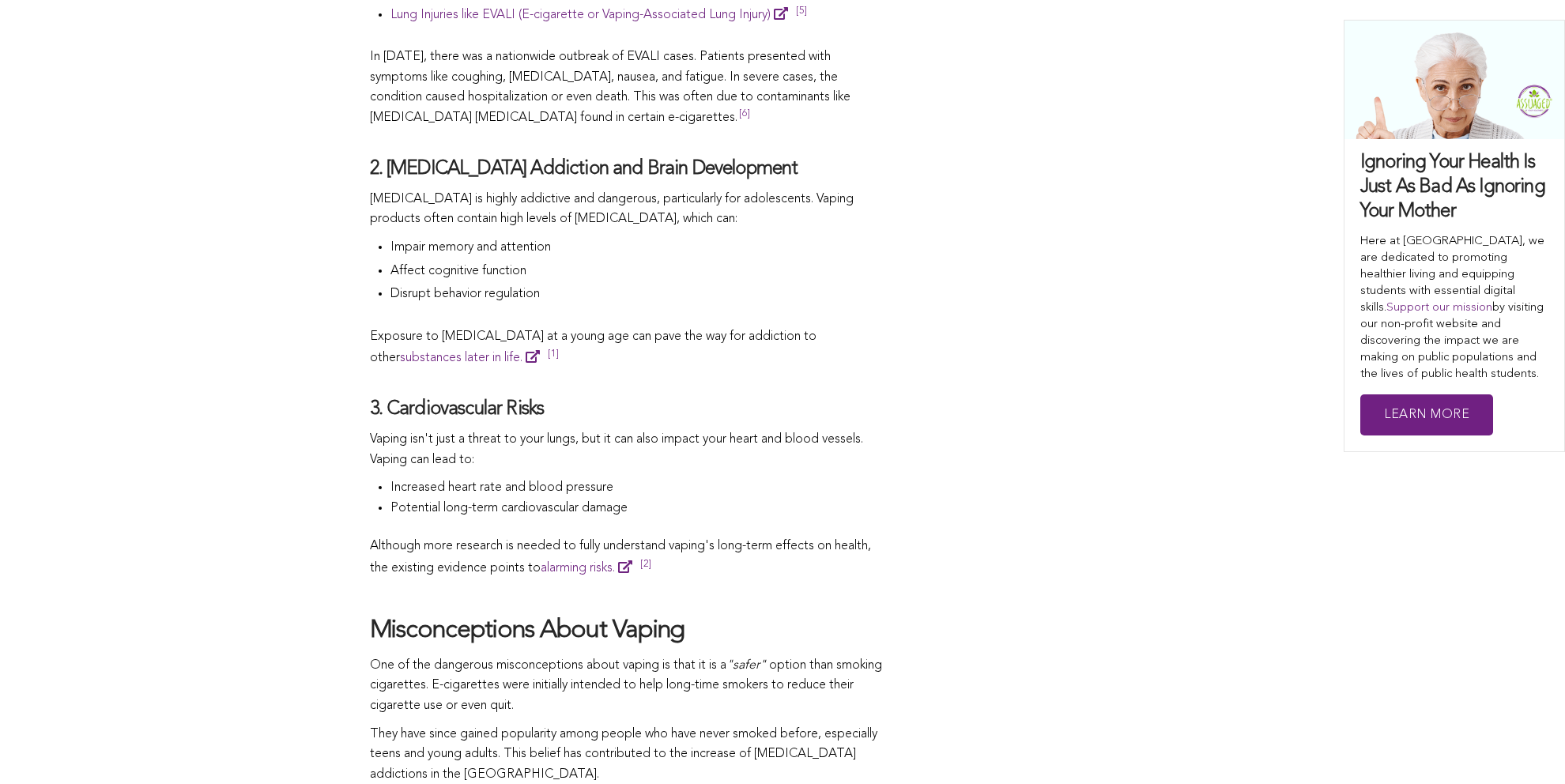
click at [429, 451] on span "Vaping isn't just a threat to your lungs, but it can also impact your heart and…" at bounding box center [616, 449] width 493 height 33
drag, startPoint x: 415, startPoint y: 456, endPoint x: 781, endPoint y: 465, distance: 366.1
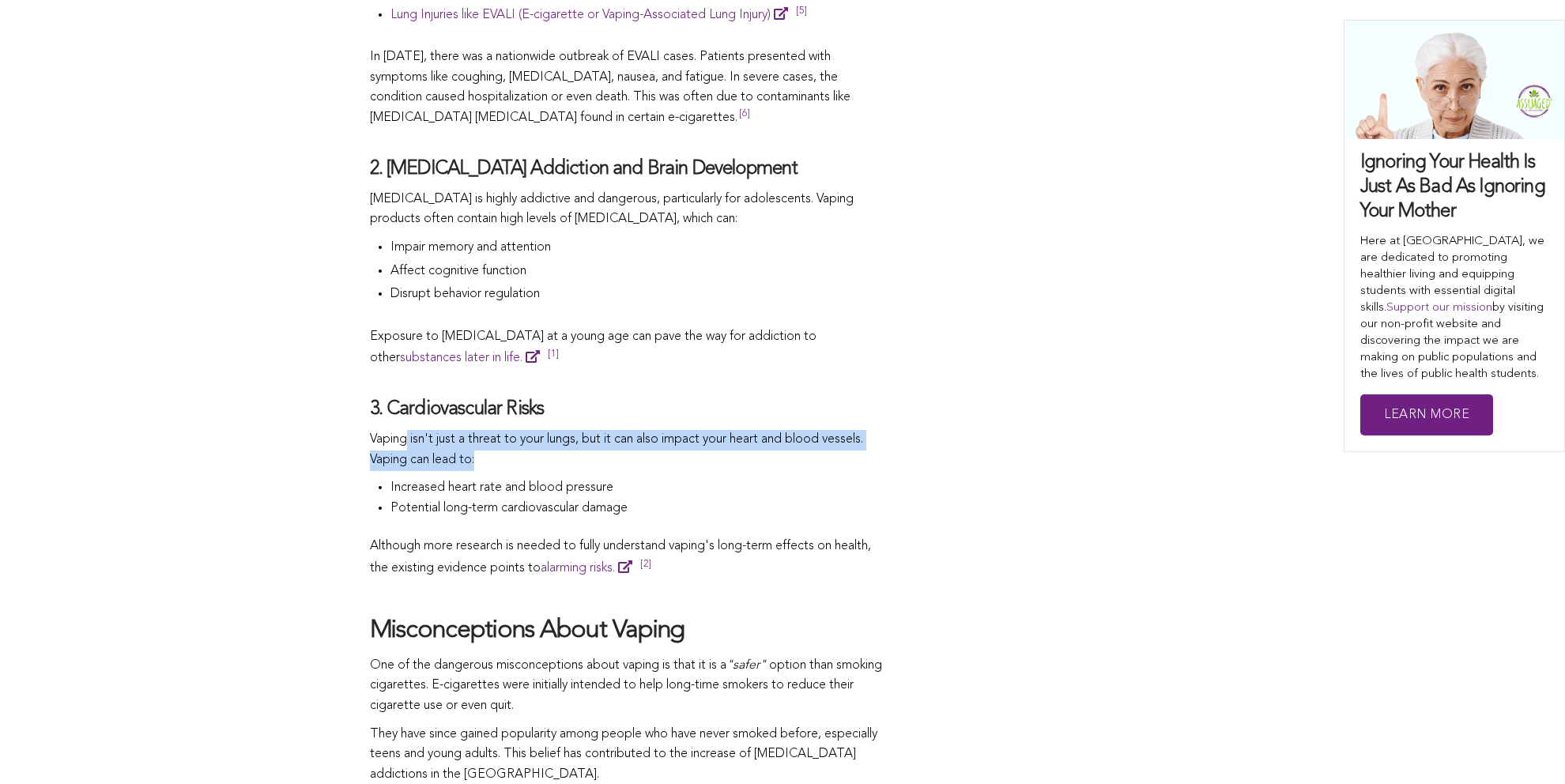
click at [781, 465] on p "Vaping isn't just a threat to your lungs, but it can also impact your heart and…" at bounding box center [627, 450] width 513 height 40
click at [514, 470] on p "Vaping isn't just a threat to your lungs, but it can also impact your heart and…" at bounding box center [627, 450] width 513 height 40
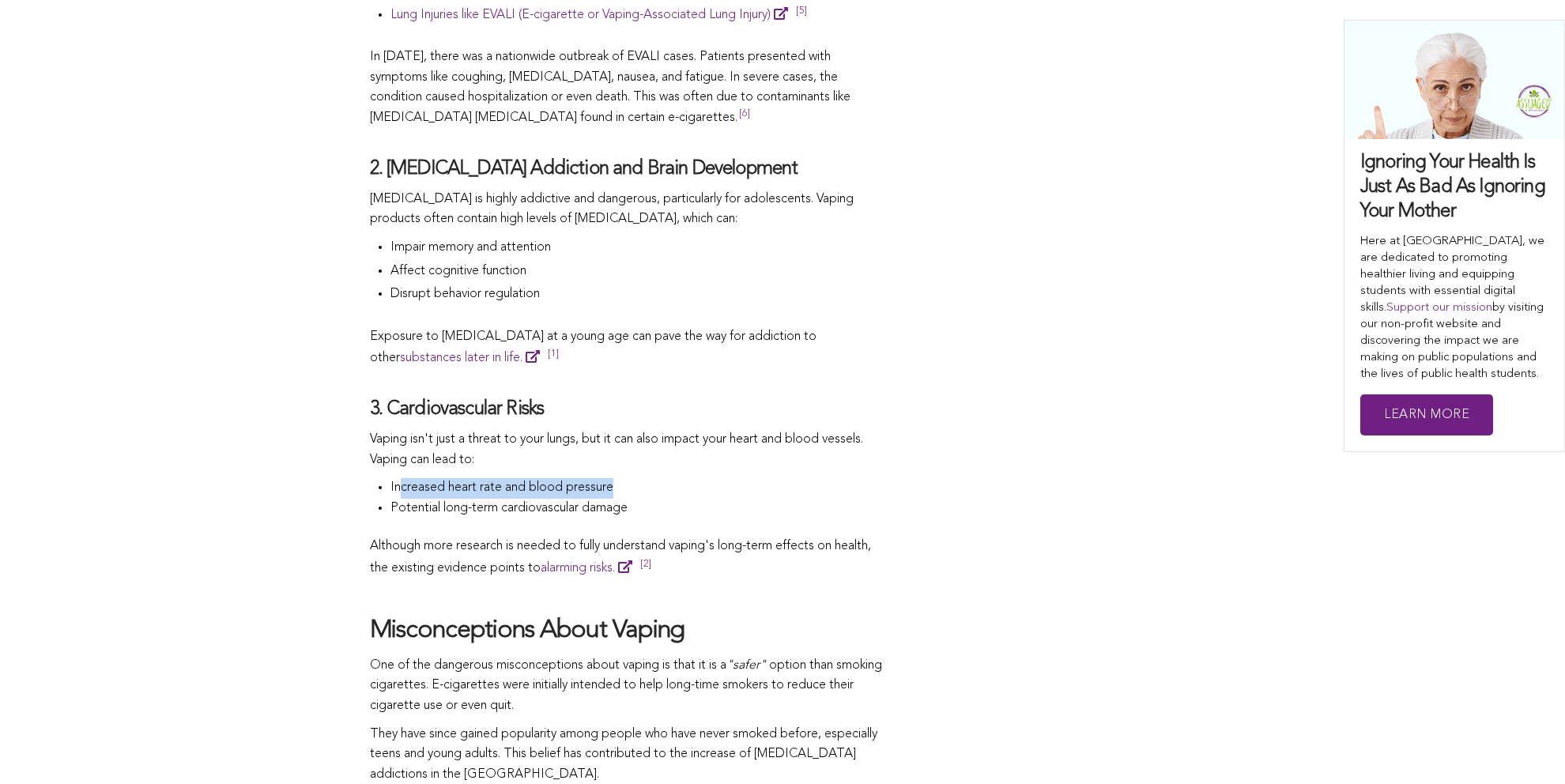
drag, startPoint x: 401, startPoint y: 500, endPoint x: 627, endPoint y: 497, distance: 226.0
click at [627, 497] on li "Increased heart rate and blood pressure" at bounding box center [637, 490] width 493 height 24
click at [420, 514] on span "Potential long-term cardiova" at bounding box center [470, 508] width 158 height 12
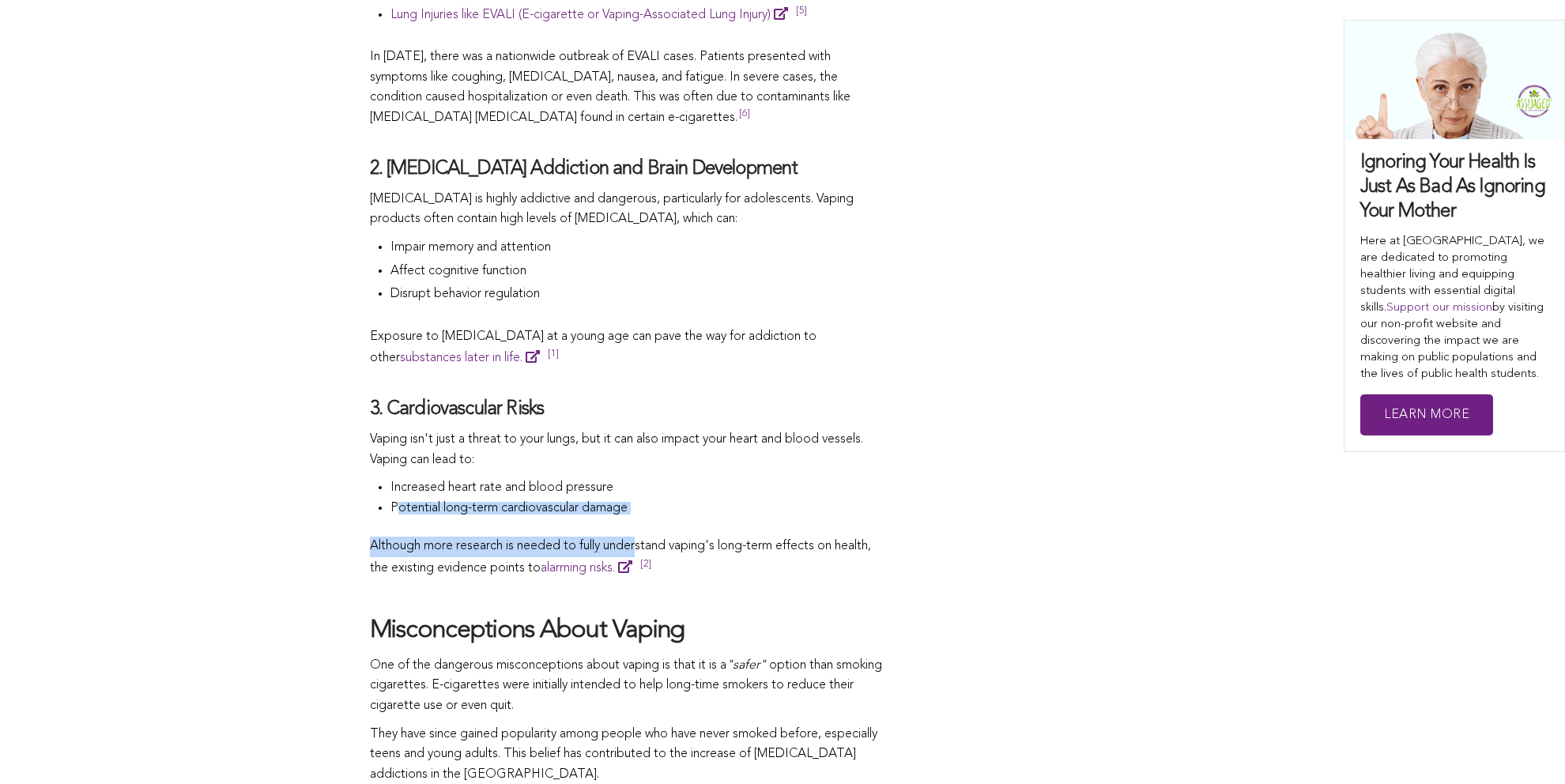
drag, startPoint x: 396, startPoint y: 519, endPoint x: 643, endPoint y: 532, distance: 247.3
click at [643, 532] on span "The Truth About Vaping and Your Health In recent years, the use of e-cigarettes…" at bounding box center [627, 348] width 513 height 3000
click at [672, 518] on li "Potential long-term cardiova scular damage" at bounding box center [637, 510] width 493 height 16
click at [662, 518] on li "Potential long-term cardiova scular damage" at bounding box center [637, 510] width 493 height 16
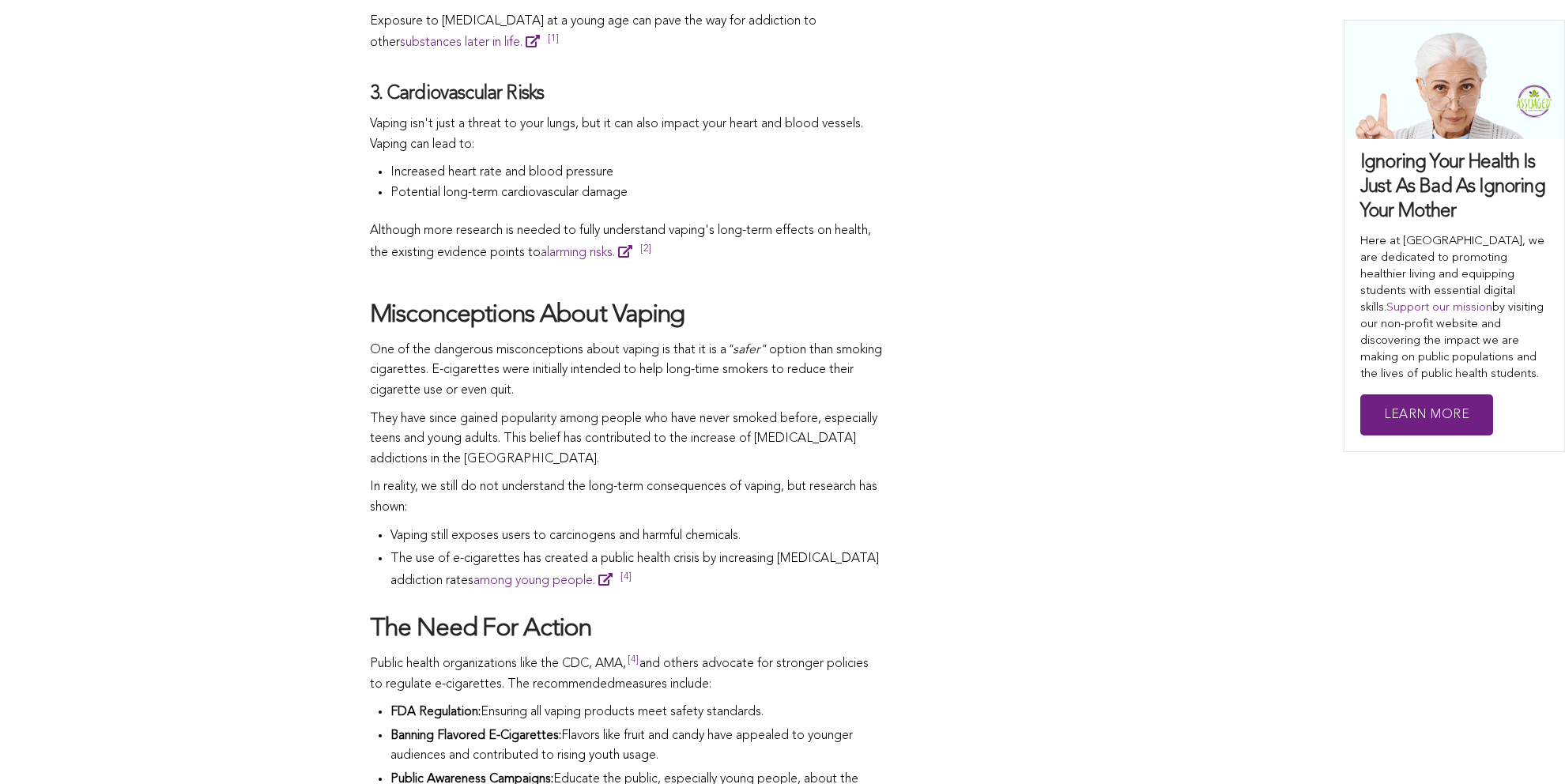
scroll to position [2450, 0]
drag, startPoint x: 390, startPoint y: 541, endPoint x: 766, endPoint y: 545, distance: 376.0
click at [766, 545] on li "Vaping still exposes users to carcinogens and harmful chemicals." at bounding box center [637, 537] width 493 height 24
click at [765, 547] on li "Vaping still exposes users to carcinogens and harmful chemicals." at bounding box center [637, 537] width 493 height 24
drag, startPoint x: 495, startPoint y: 429, endPoint x: 627, endPoint y: 429, distance: 132.0
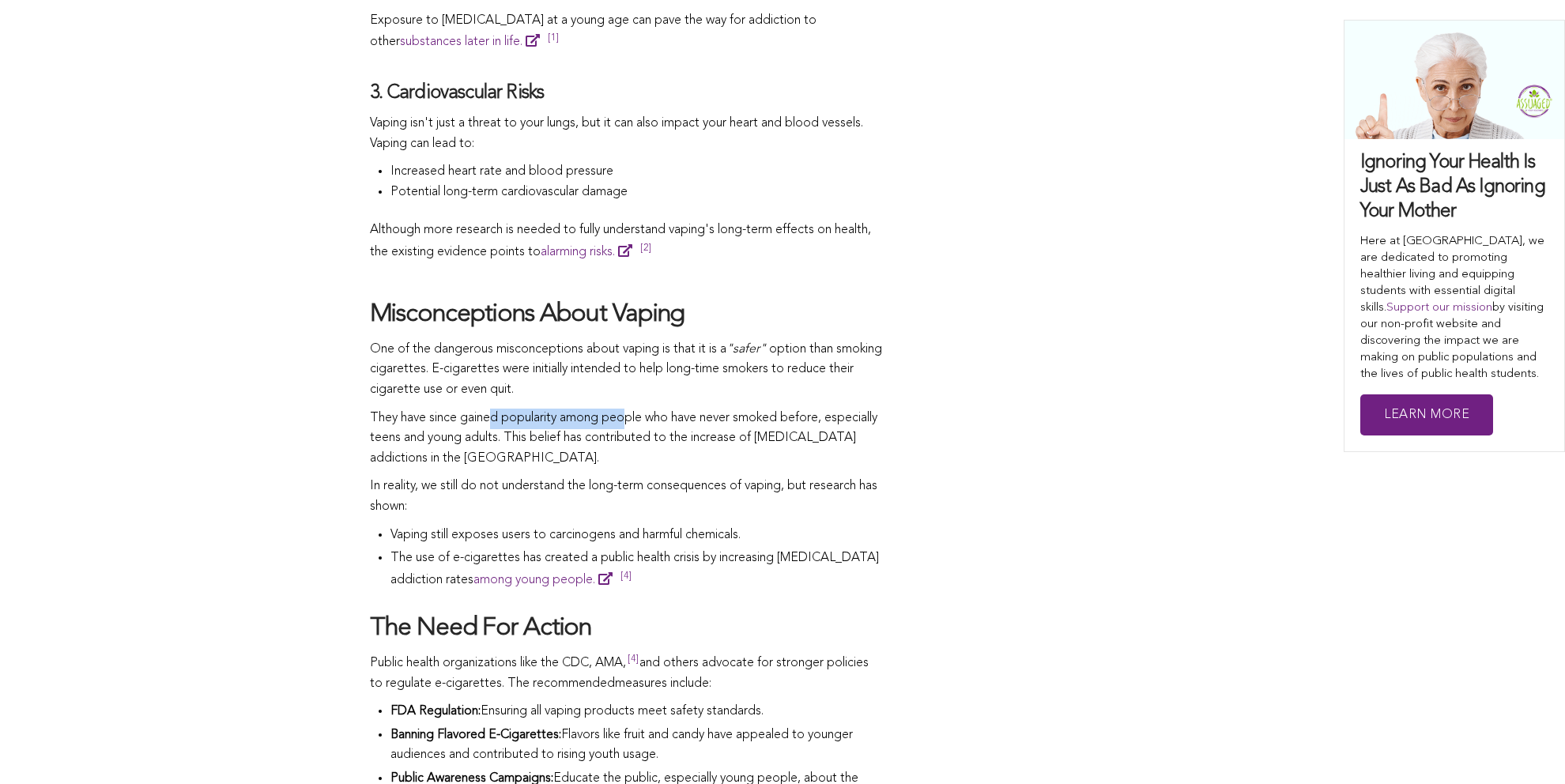
click at [627, 429] on span "They have since gained popularity among people who have never smoked before, es…" at bounding box center [623, 438] width 507 height 53
click at [724, 424] on span "They have since gained popularity among people who have never smoked before, es…" at bounding box center [623, 438] width 507 height 53
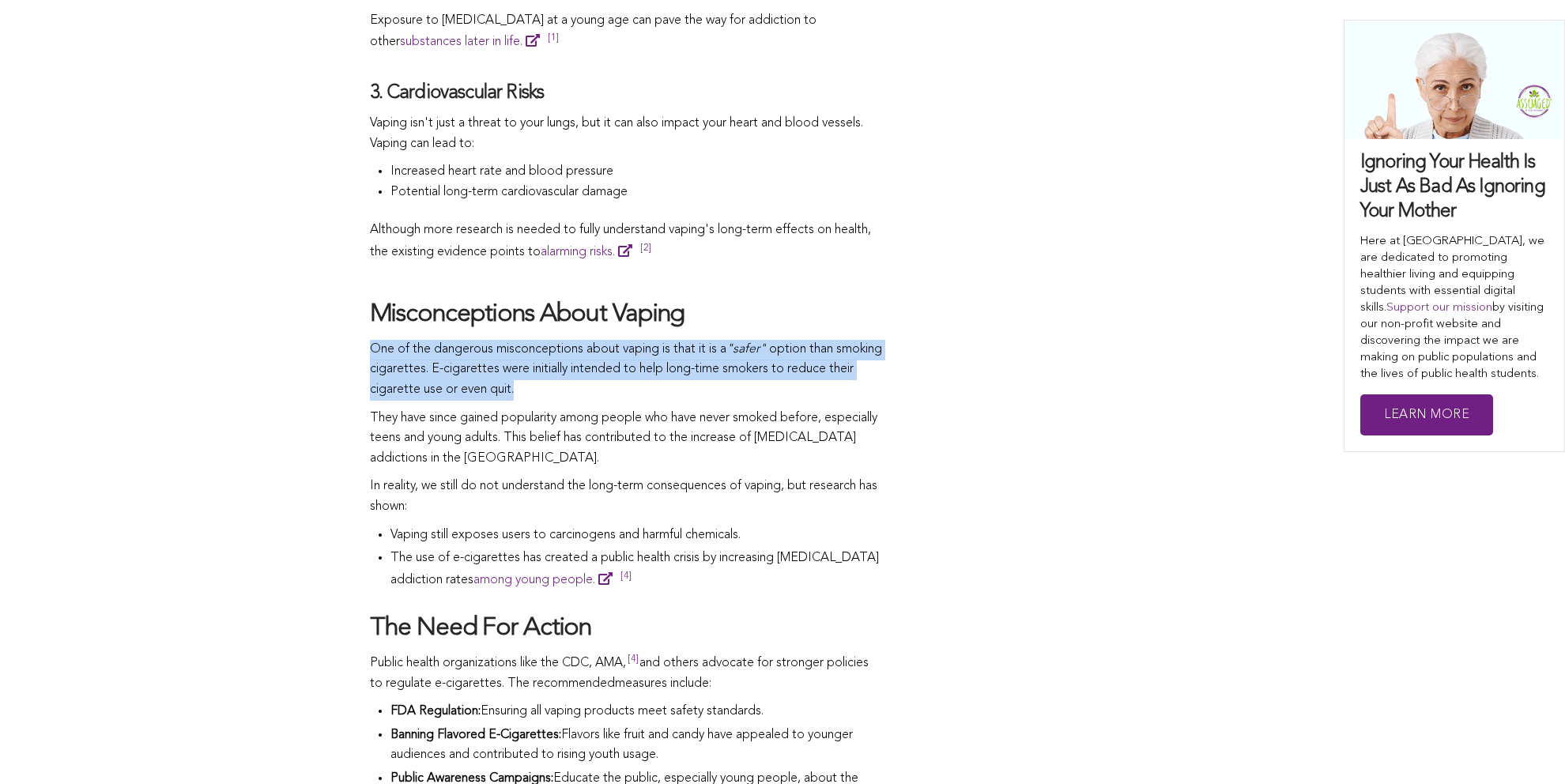
drag, startPoint x: 374, startPoint y: 360, endPoint x: 600, endPoint y: 409, distance: 231.3
click at [600, 400] on p "One of the dangerous misconceptions about vaping is that it is a "safer" option…" at bounding box center [627, 370] width 513 height 60
click at [612, 400] on p "One of the dangerous misconceptions about vaping is that it is a "safer" option…" at bounding box center [627, 370] width 513 height 60
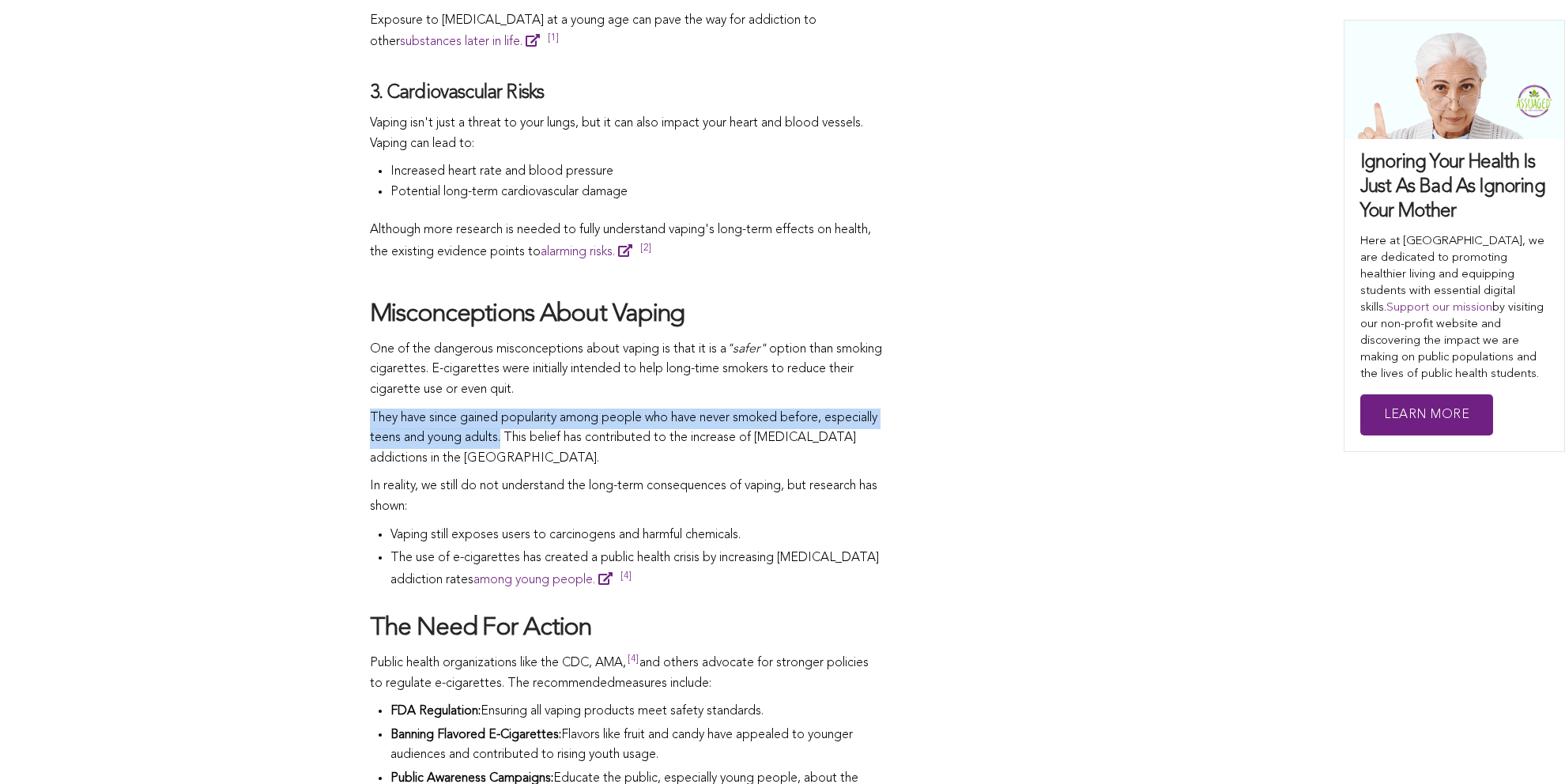
drag, startPoint x: 367, startPoint y: 427, endPoint x: 562, endPoint y: 448, distance: 196.1
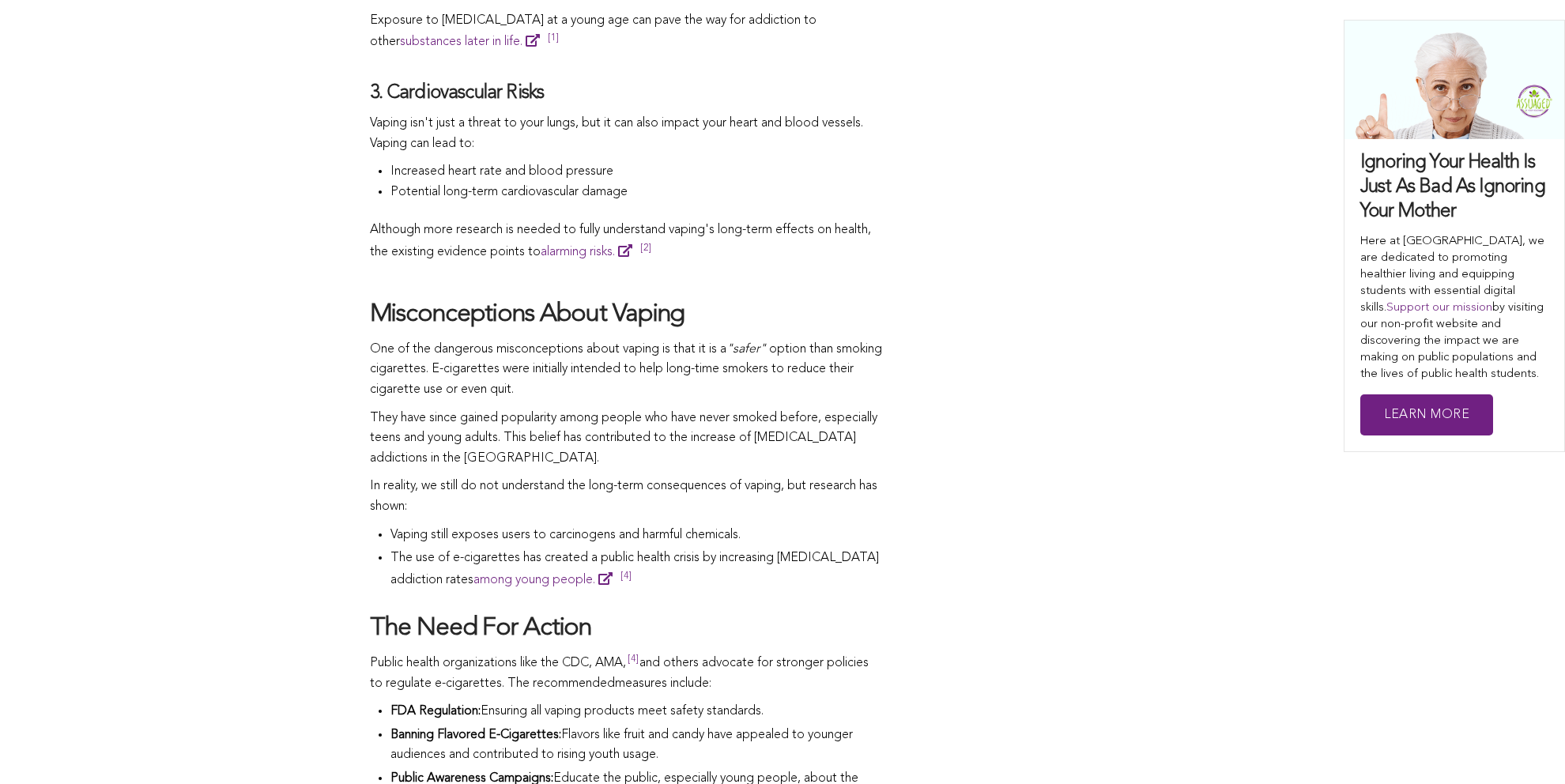
click at [467, 463] on span "They have since gained popularity among people who have never smoked before, es…" at bounding box center [623, 438] width 507 height 53
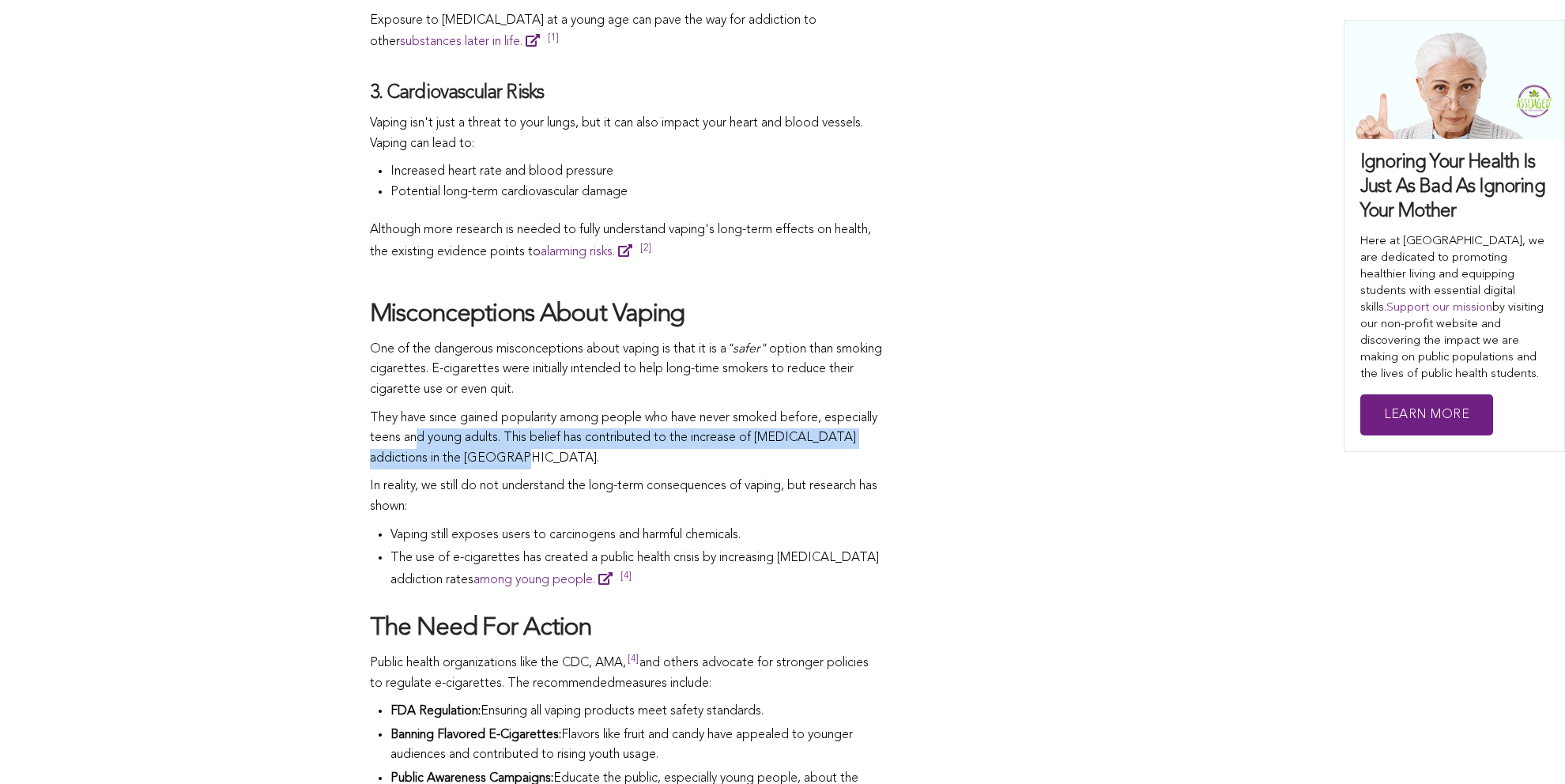
drag, startPoint x: 475, startPoint y: 452, endPoint x: 598, endPoint y: 459, distance: 123.2
click at [598, 459] on p "They have since gained popularity among people who have never smoked before, es…" at bounding box center [627, 438] width 513 height 60
click at [556, 470] on p "They have since gained popularity among people who have never smoked before, es…" at bounding box center [627, 438] width 513 height 60
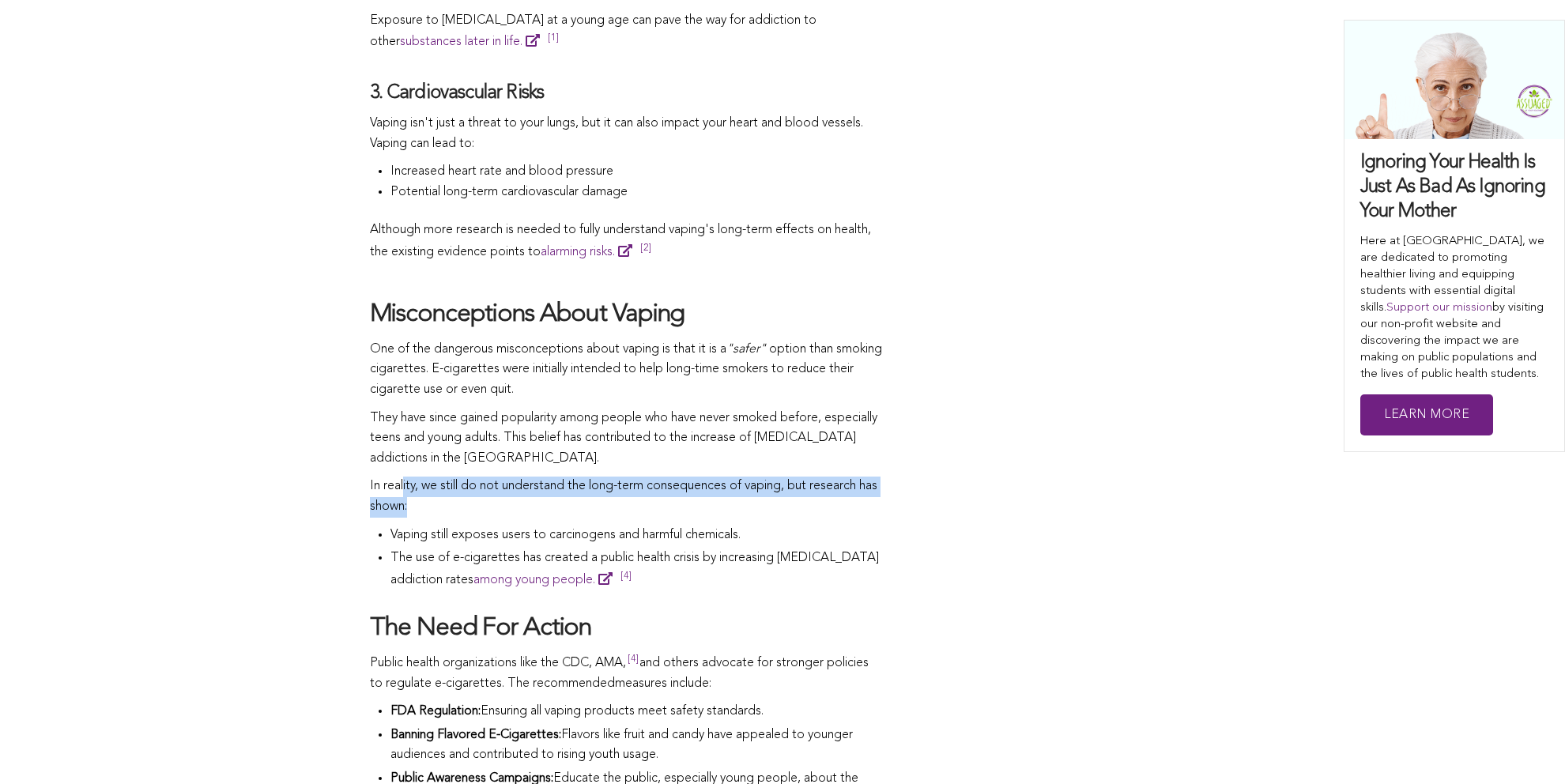
drag, startPoint x: 437, startPoint y: 496, endPoint x: 757, endPoint y: 512, distance: 320.4
click at [757, 512] on p "In reality, we still do not understand the long-term consequences of vaping, bu…" at bounding box center [627, 497] width 513 height 40
click at [562, 538] on span "Vaping still exposes users to carcinogens and harmful chemicals." at bounding box center [566, 535] width 351 height 12
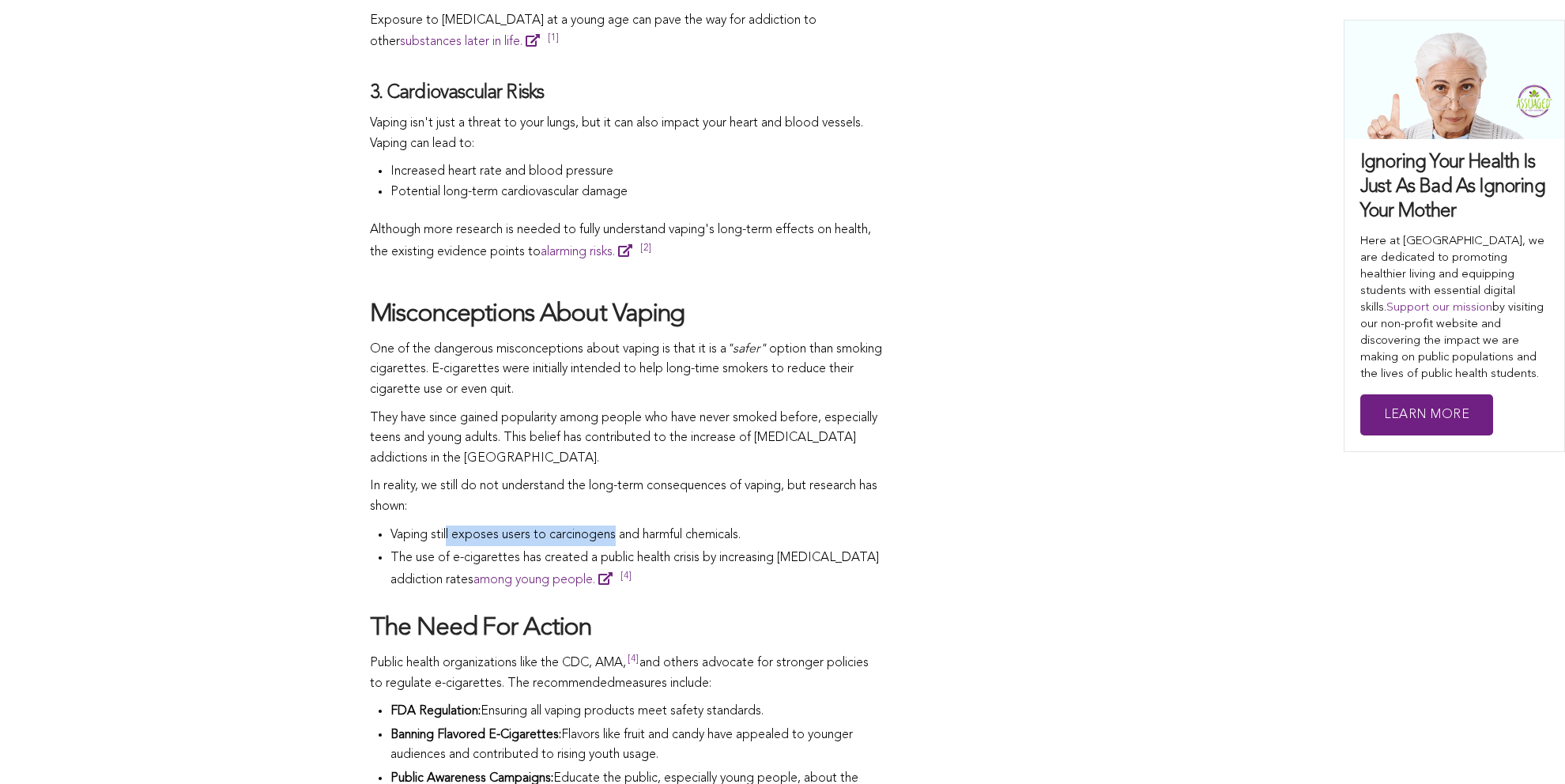
drag, startPoint x: 450, startPoint y: 545, endPoint x: 587, endPoint y: 567, distance: 138.8
click at [617, 541] on span "Vaping still exposes users to carcinogens and harmful chemicals." at bounding box center [566, 535] width 351 height 12
click at [414, 582] on span "The use of e-cigarettes has created a public health crisis by increasing [MEDIC…" at bounding box center [635, 569] width 489 height 35
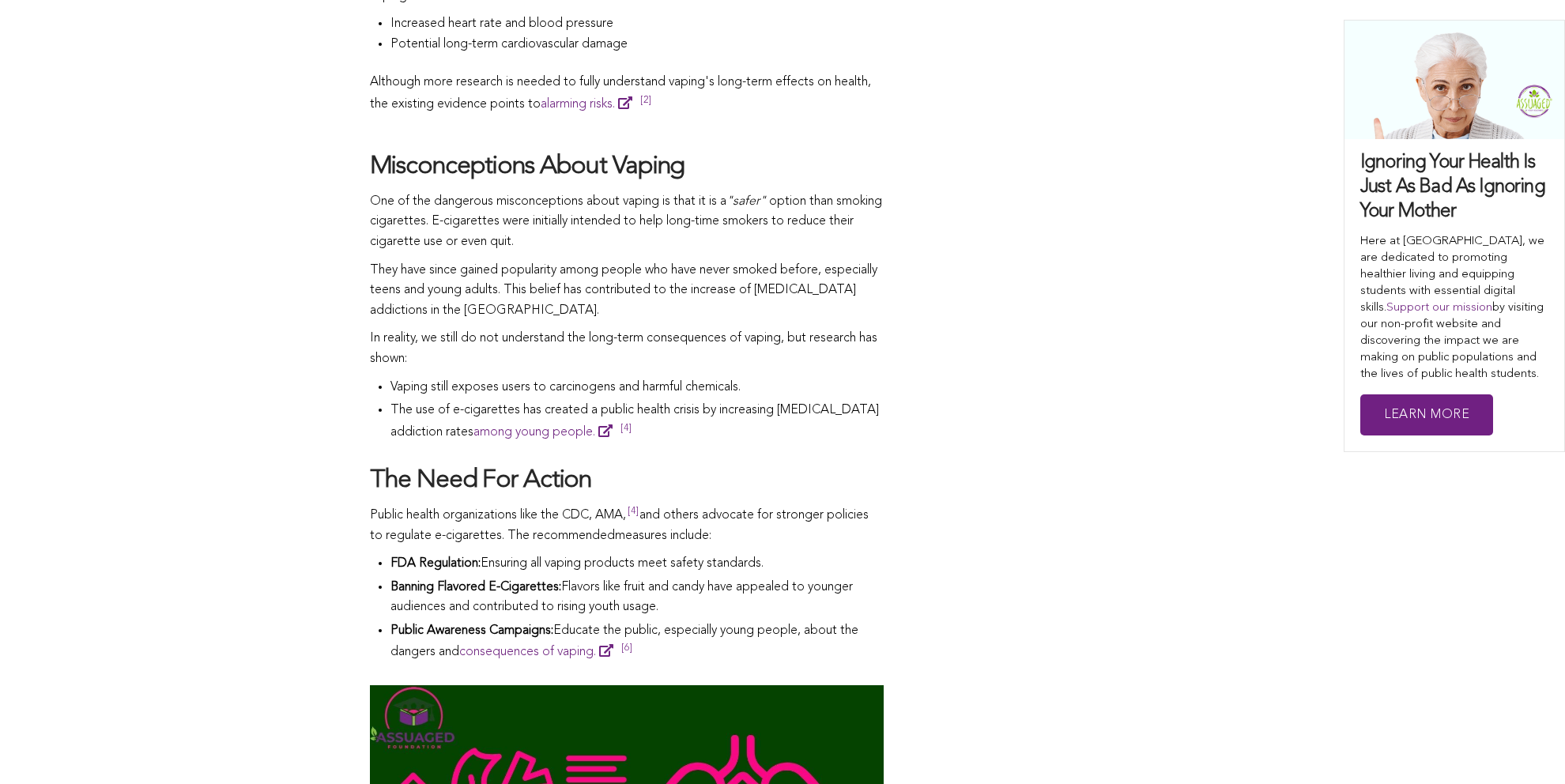
scroll to position [2608, 0]
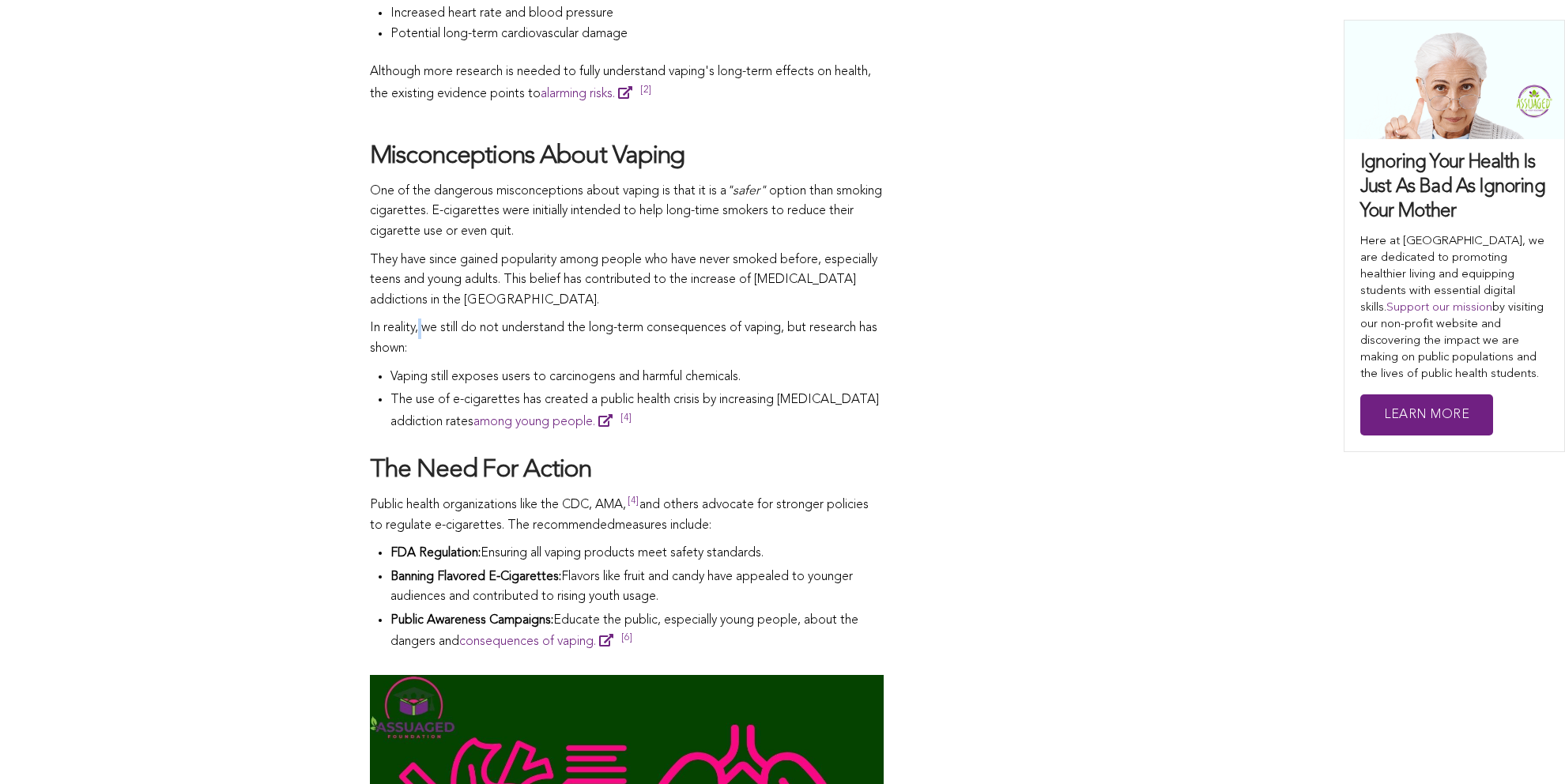
click at [422, 335] on span "In reality, we still do not understand the long-term consequences of vaping, bu…" at bounding box center [598, 328] width 457 height 12
click at [445, 348] on p "In reality, we still do not understand the long-term consequences of vaping, bu…" at bounding box center [627, 339] width 513 height 40
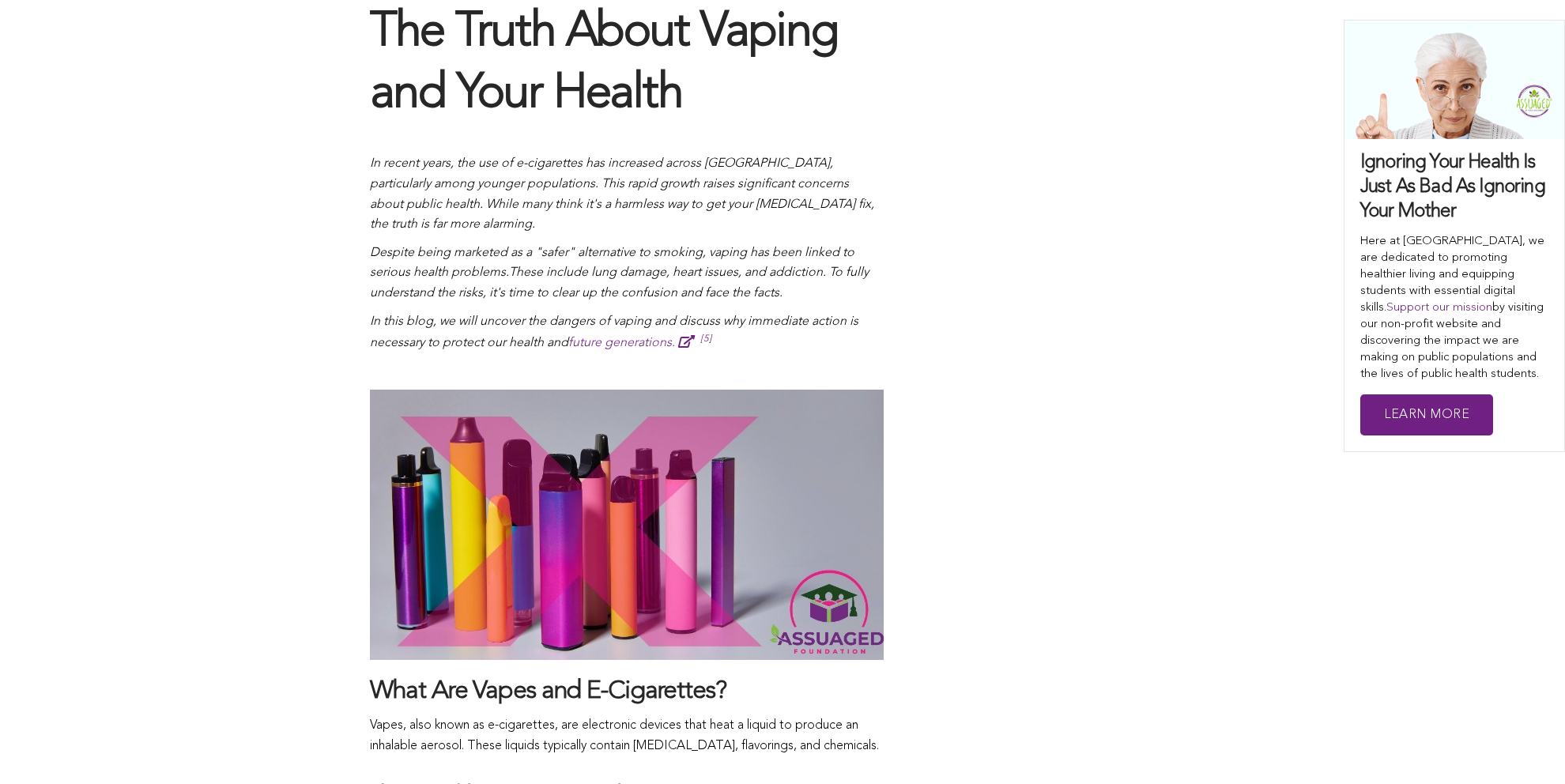
scroll to position [949, 0]
